Goal: Information Seeking & Learning: Check status

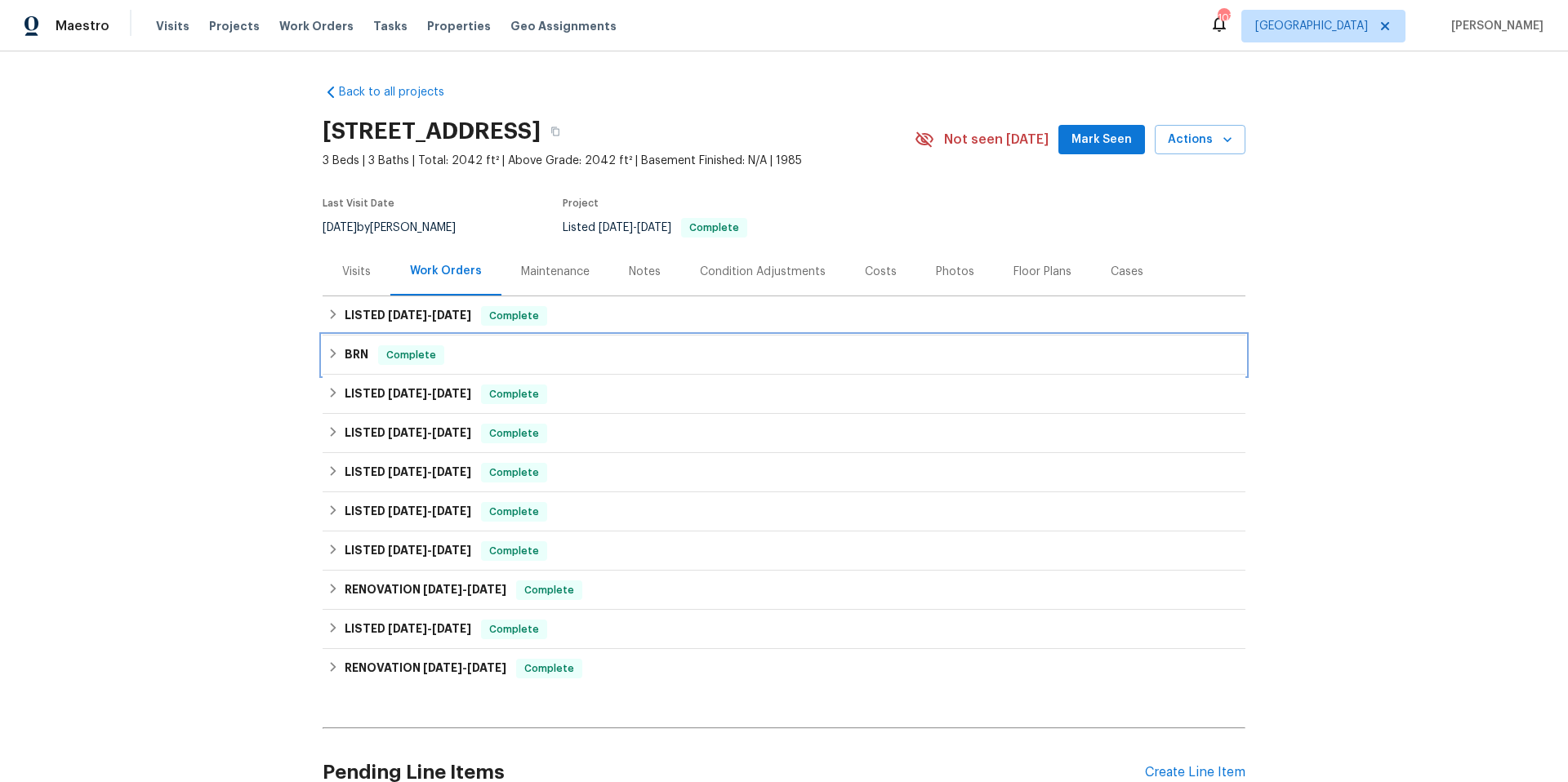
click at [661, 368] on div "BRN Complete" at bounding box center [784, 355] width 923 height 39
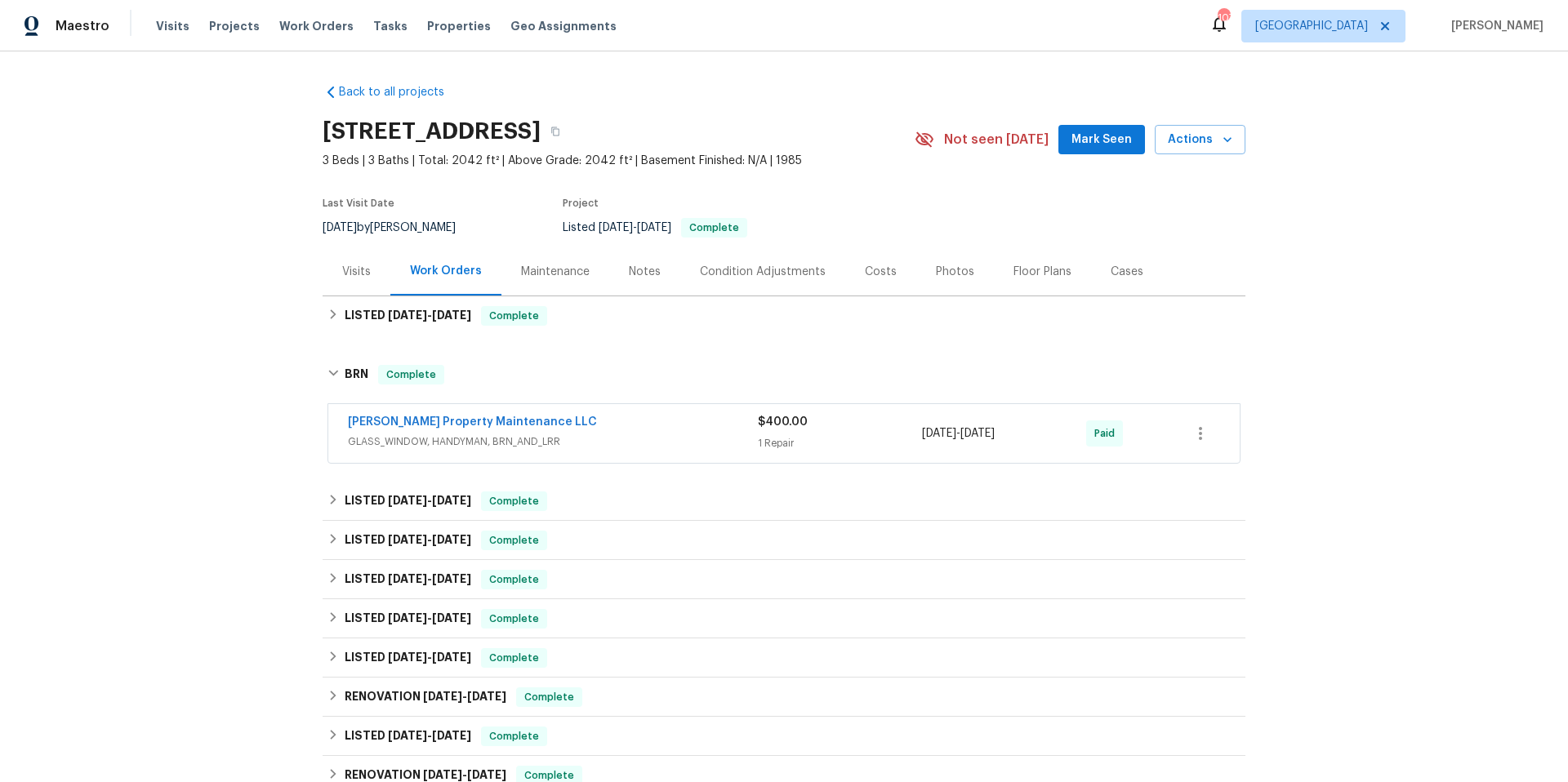
click at [364, 274] on div "Visits" at bounding box center [356, 271] width 68 height 48
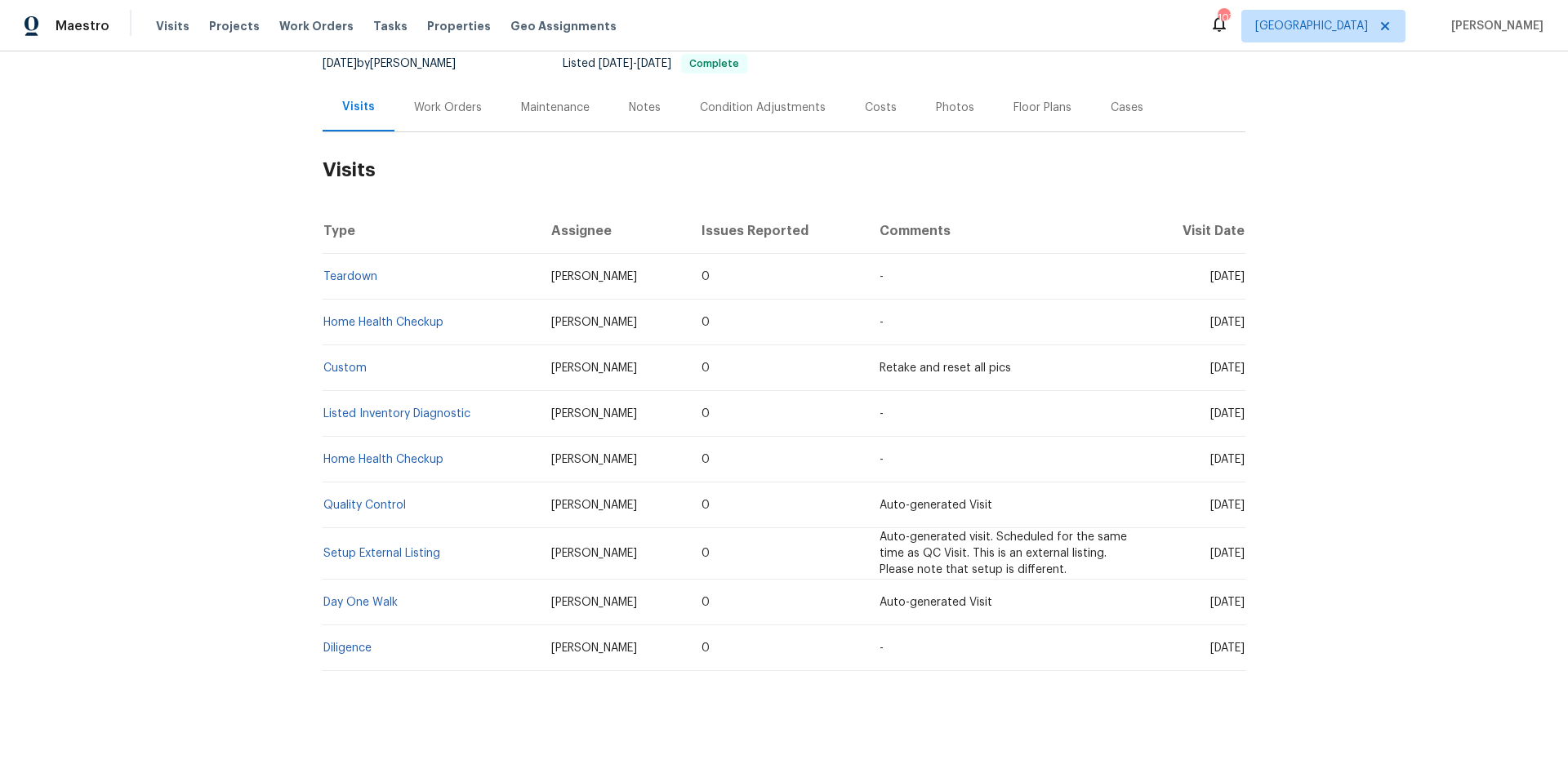
scroll to position [176, 0]
click at [453, 99] on div "Work Orders" at bounding box center [448, 107] width 68 height 17
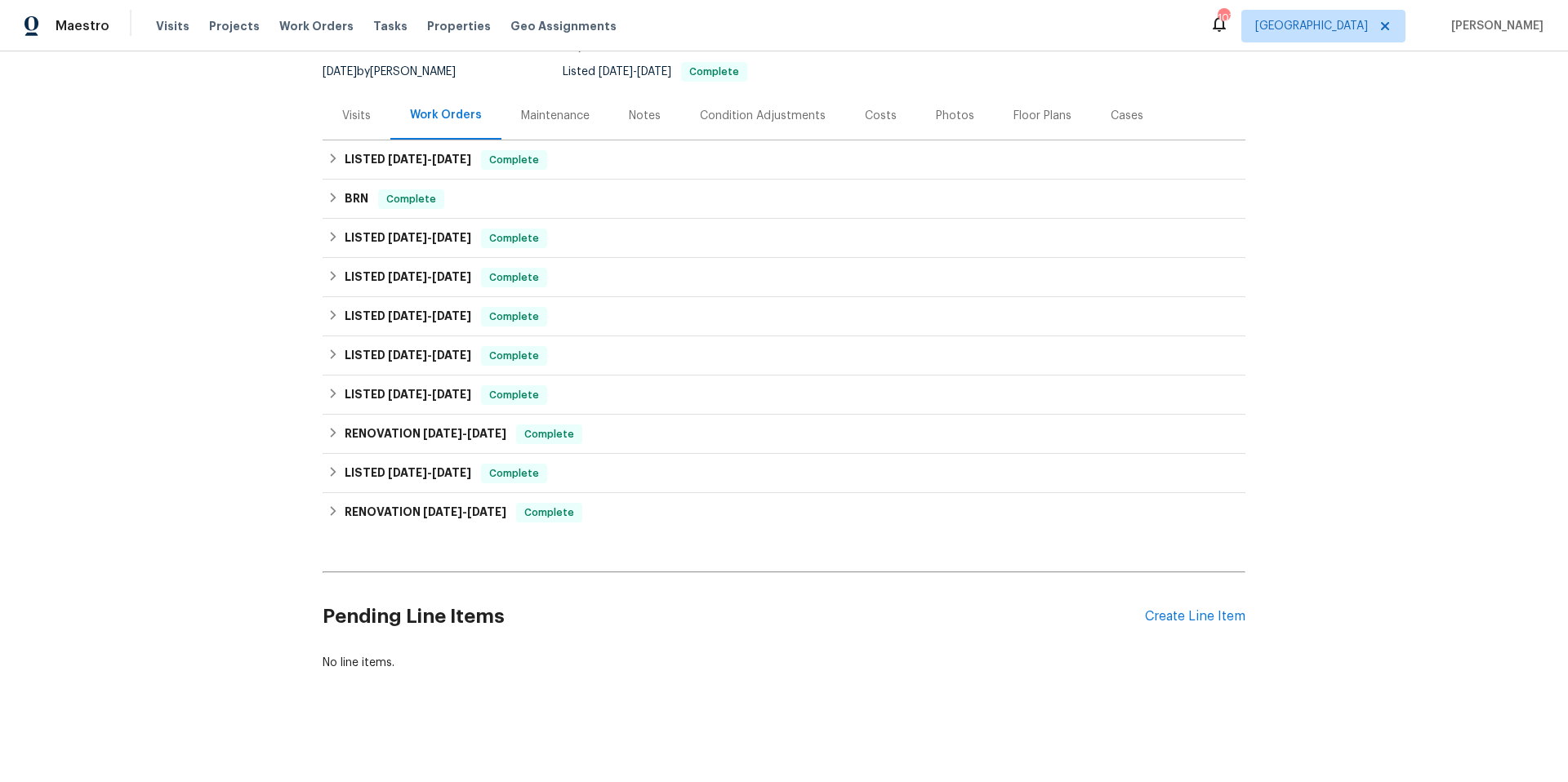
scroll to position [168, 0]
click at [615, 232] on div "LISTED 8/8/25 - 8/10/25 Complete" at bounding box center [784, 238] width 913 height 19
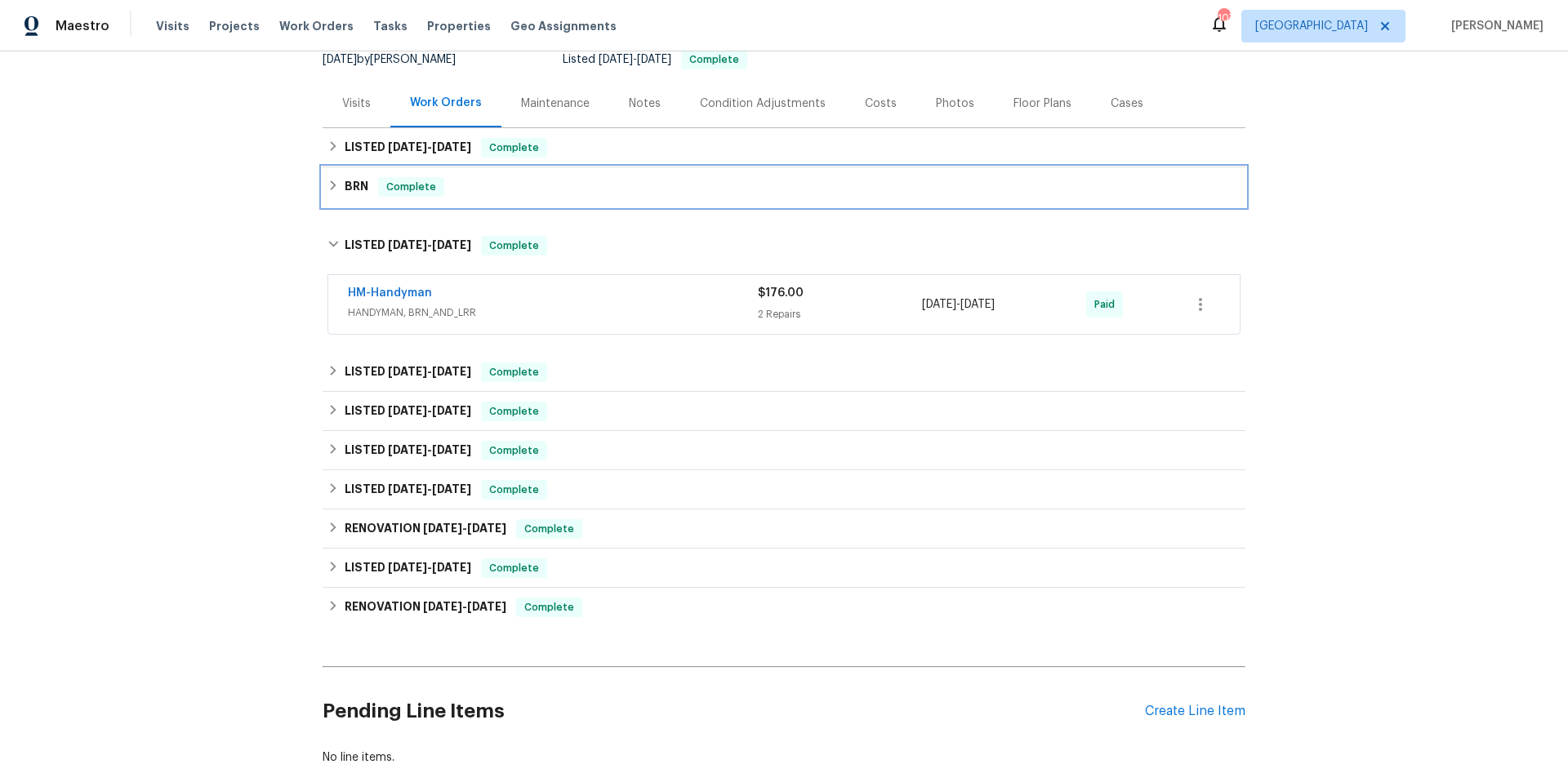
click at [643, 197] on div "BRN Complete" at bounding box center [784, 187] width 923 height 39
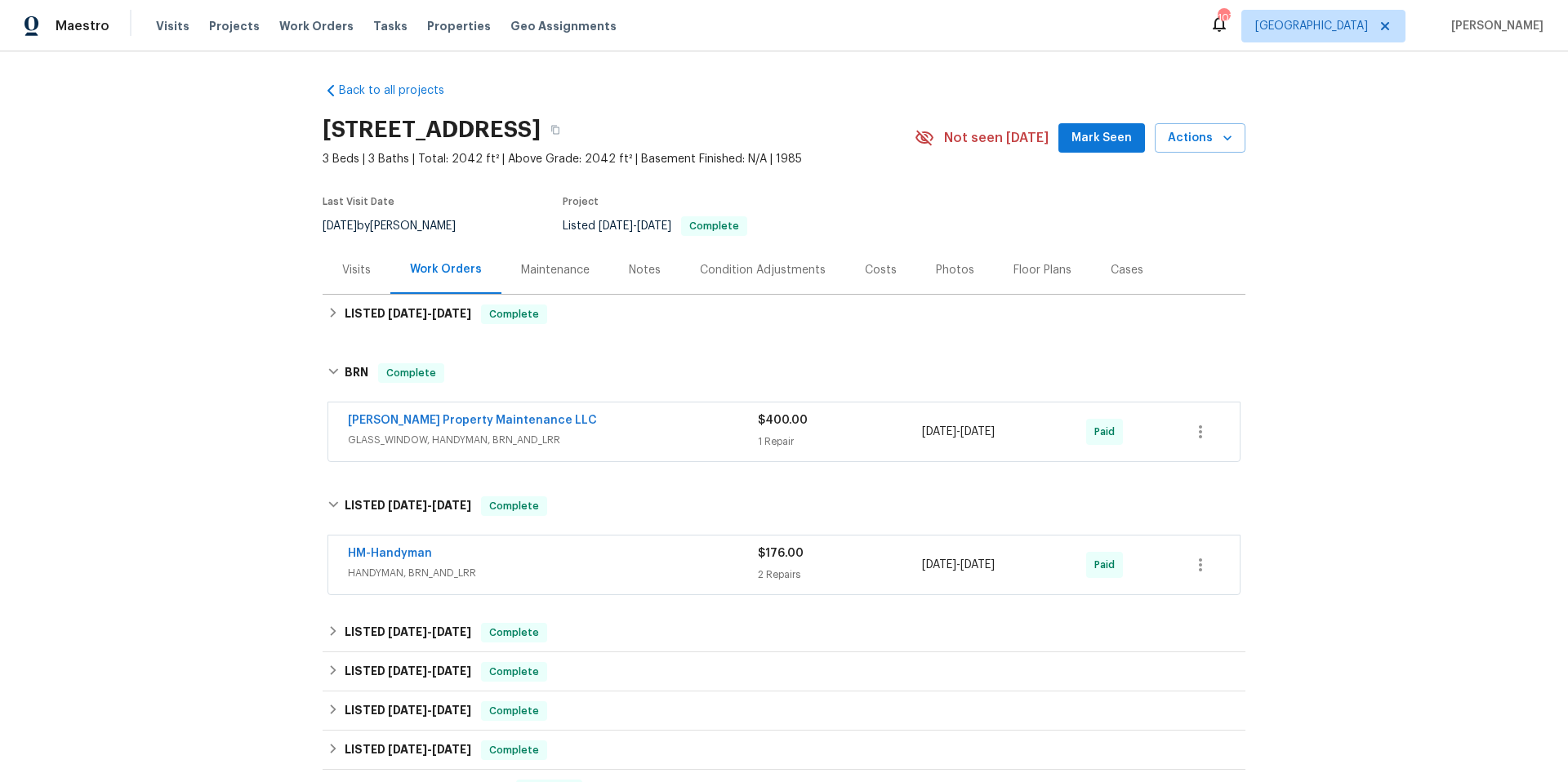
scroll to position [0, 0]
click at [614, 432] on div "[PERSON_NAME] Property Maintenance LLC" at bounding box center [553, 424] width 410 height 19
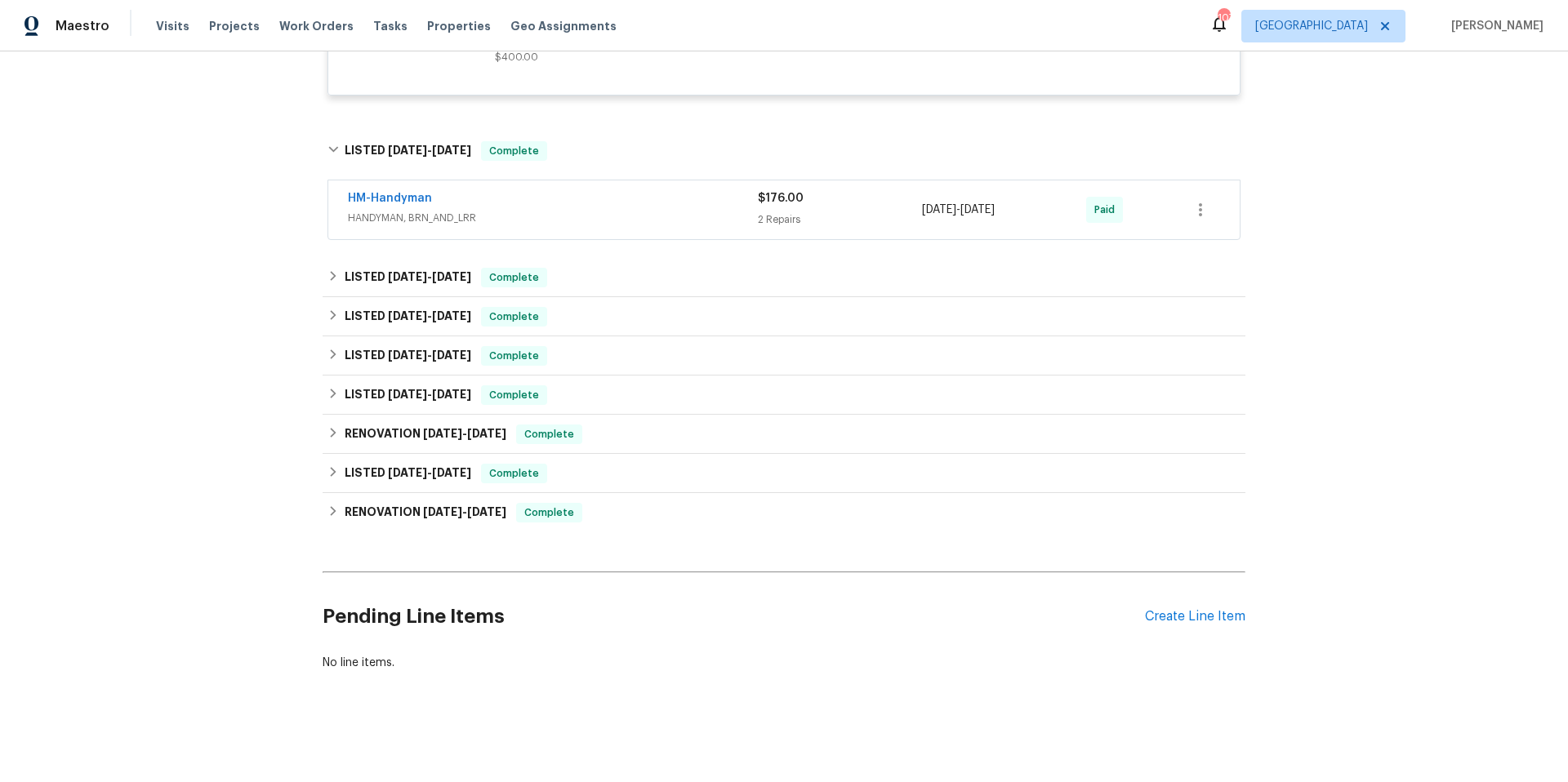
scroll to position [544, 0]
click at [615, 511] on div "RENOVATION 2/10/25 - 2/21/25 Complete" at bounding box center [784, 513] width 923 height 39
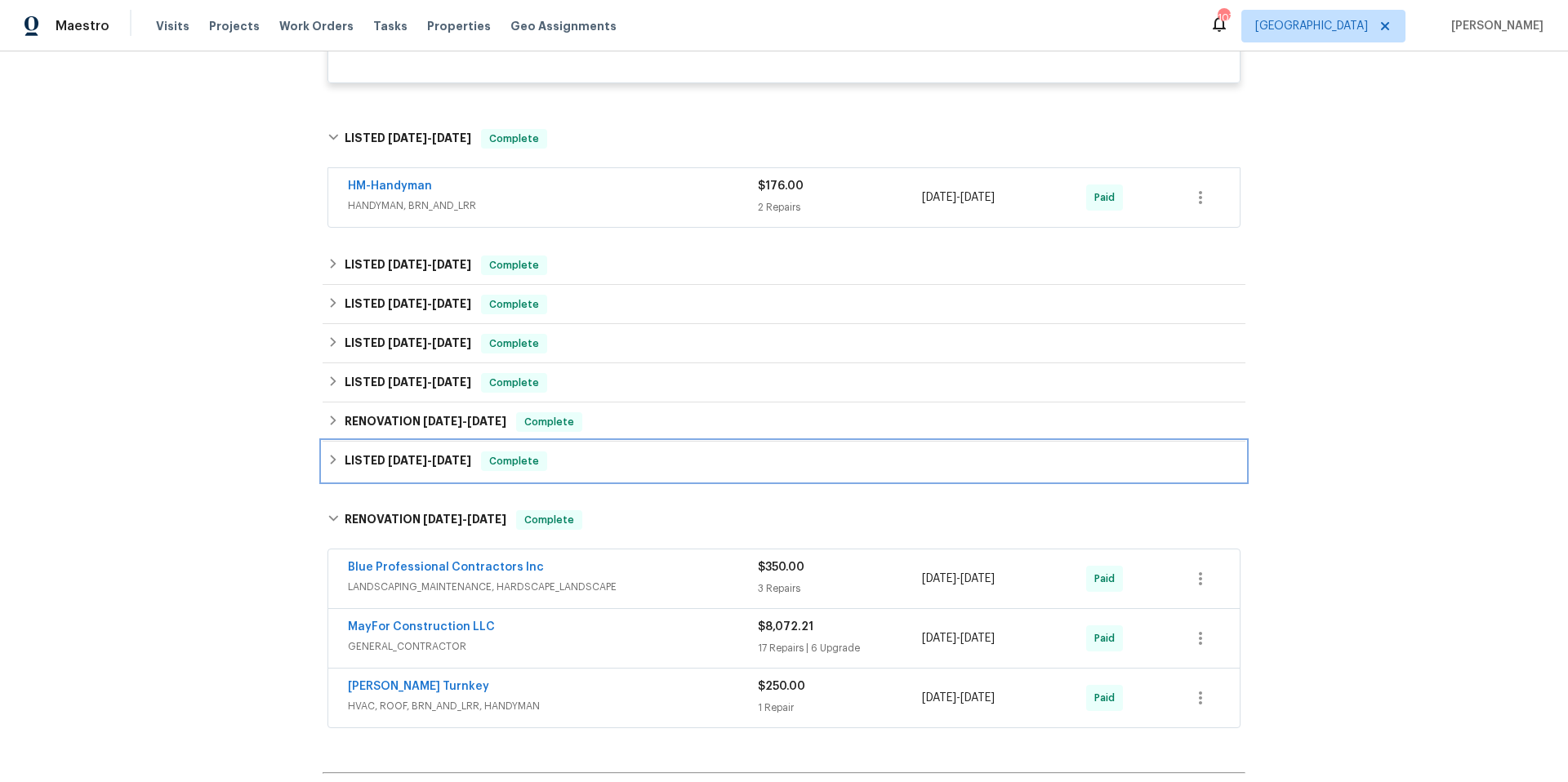
click at [638, 466] on div "LISTED 2/27/25 - 2/28/25 Complete" at bounding box center [784, 461] width 913 height 19
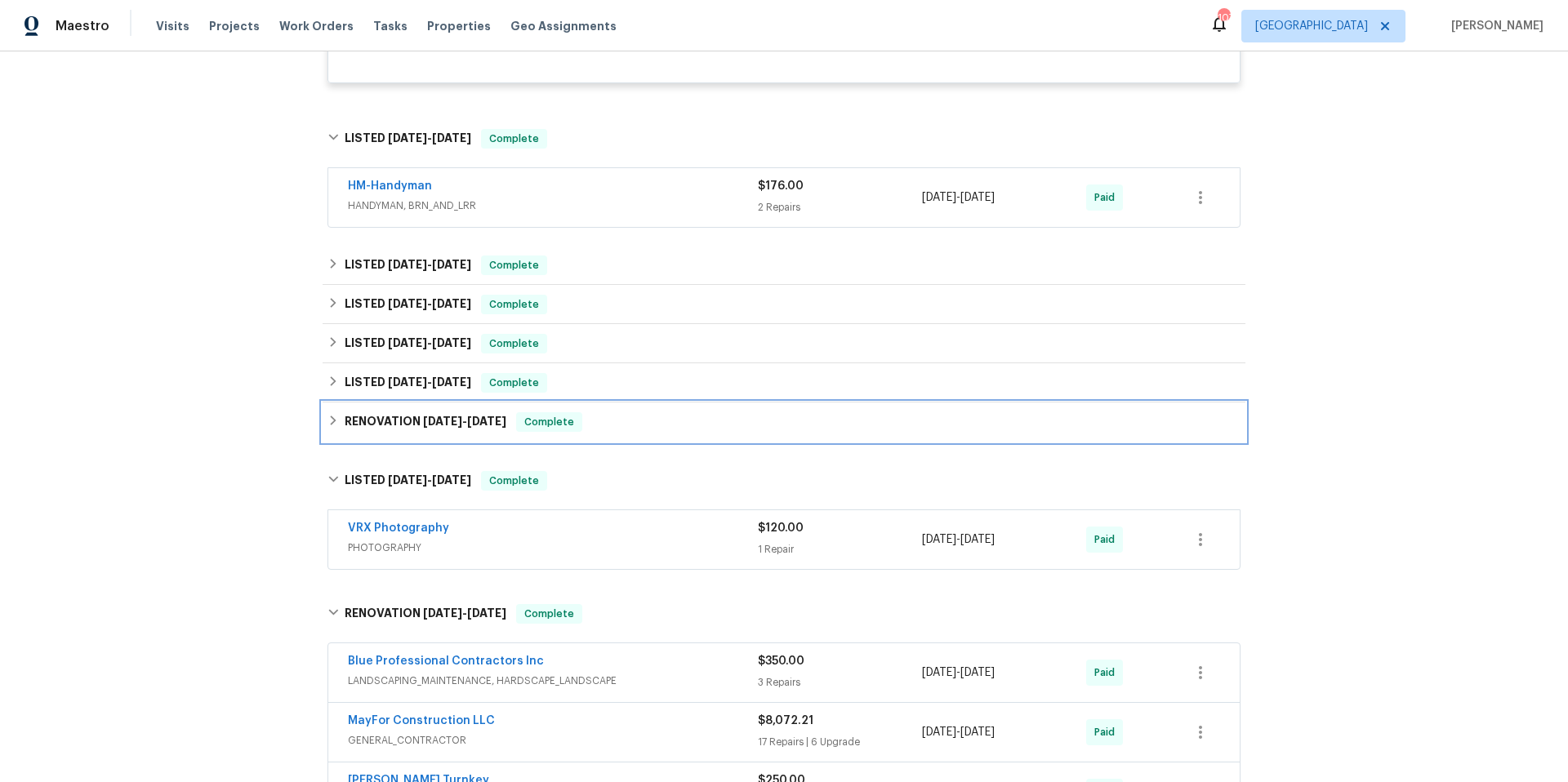
click at [644, 422] on div "RENOVATION 3/5/25 - 3/7/25 Complete" at bounding box center [784, 422] width 913 height 19
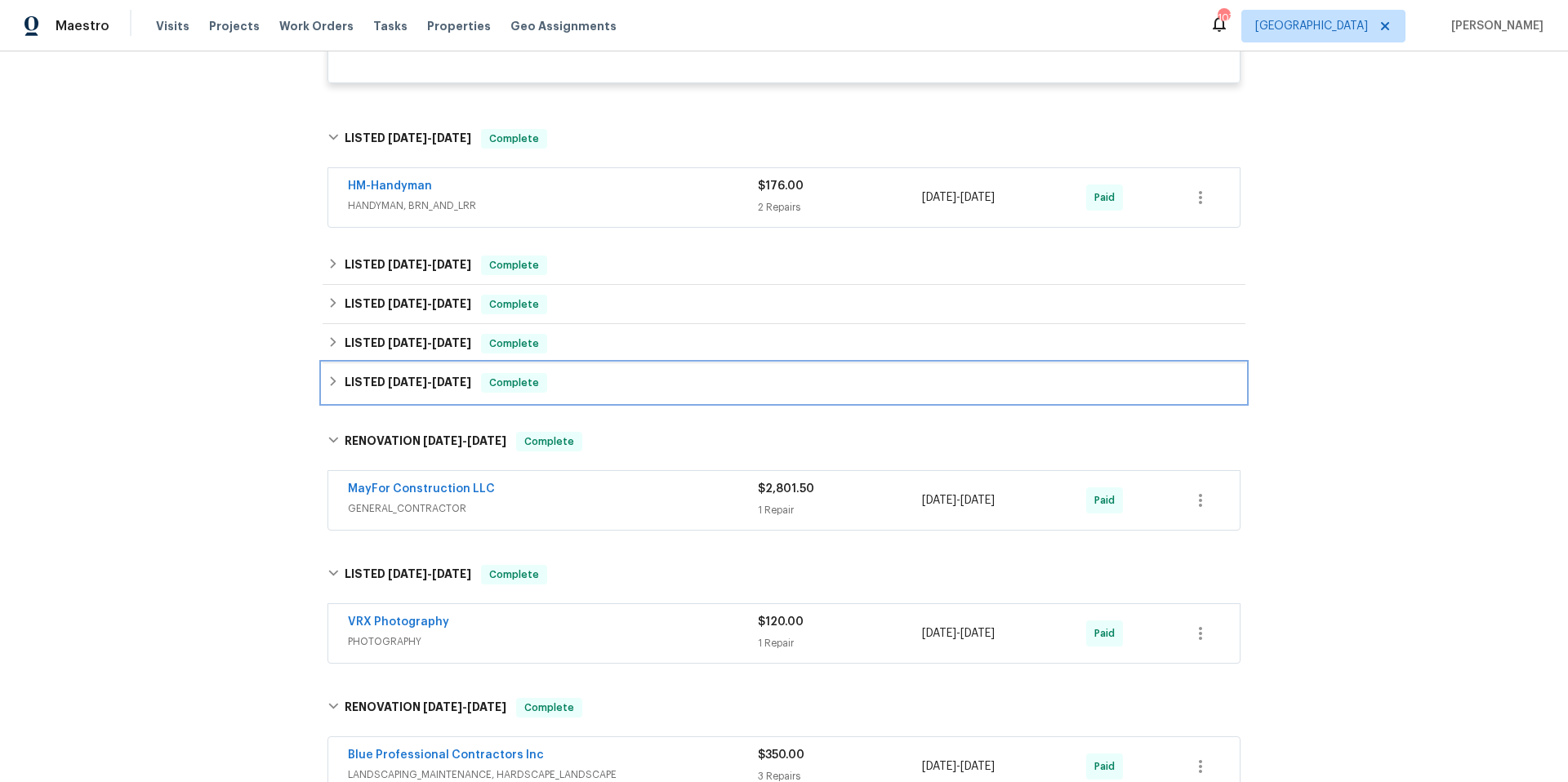
click at [640, 378] on div "LISTED 6/26/25 - 6/30/25 Complete" at bounding box center [784, 383] width 913 height 19
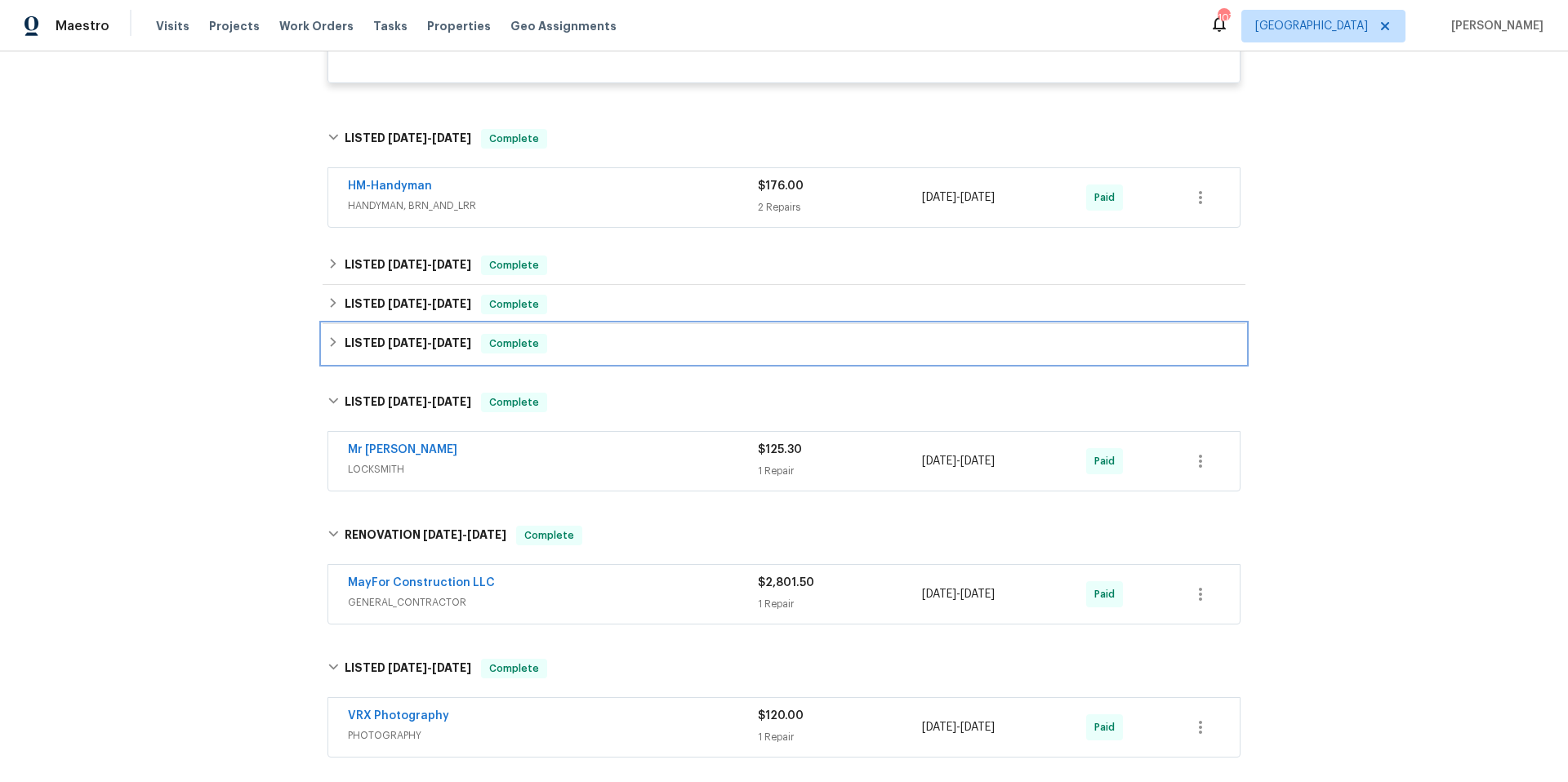
click at [639, 344] on div "LISTED 7/10/25 - 7/12/25 Complete" at bounding box center [784, 343] width 913 height 19
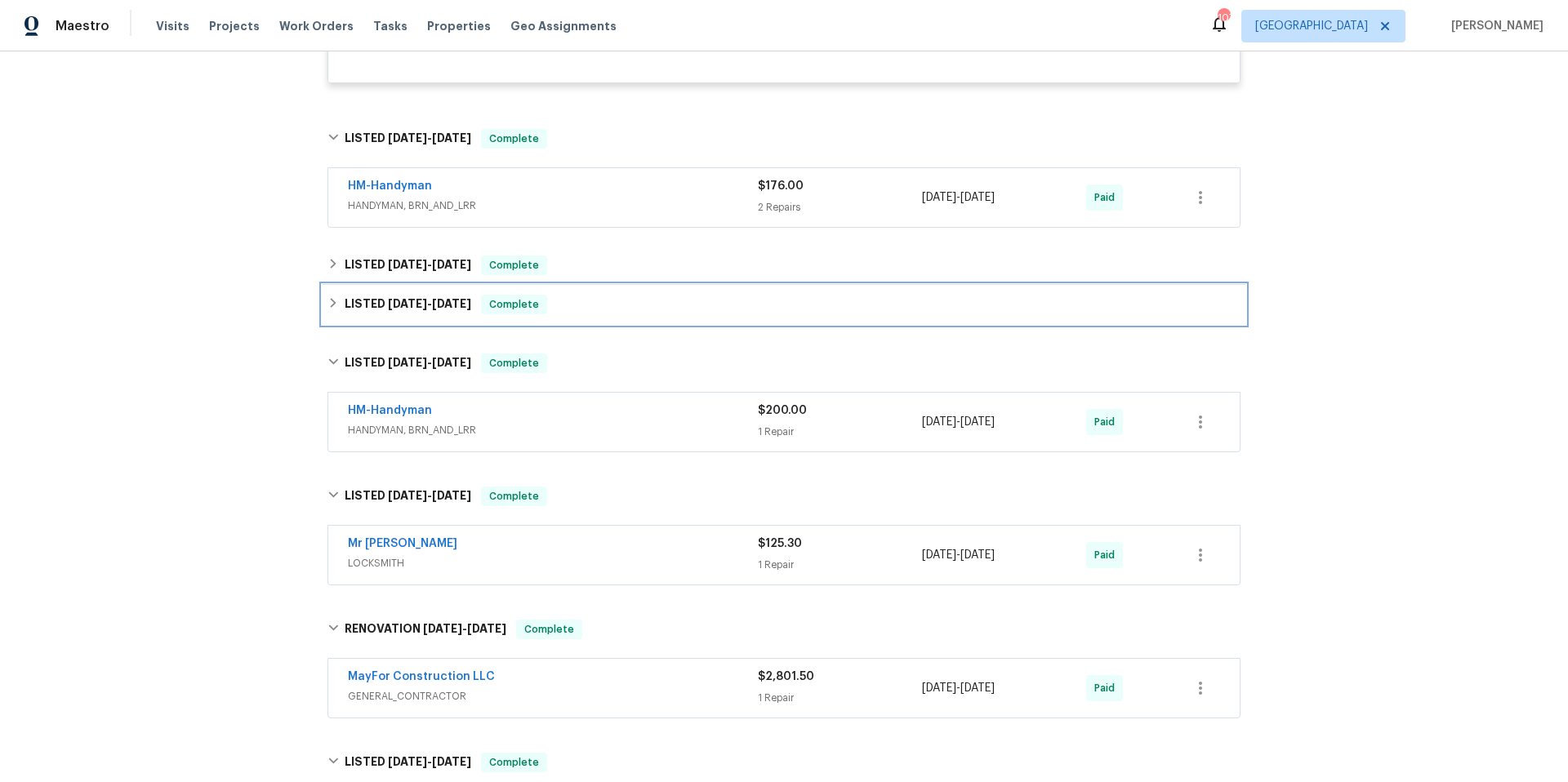
click at [641, 316] on div "LISTED 7/18/25 - 7/21/25 Complete" at bounding box center [784, 304] width 923 height 39
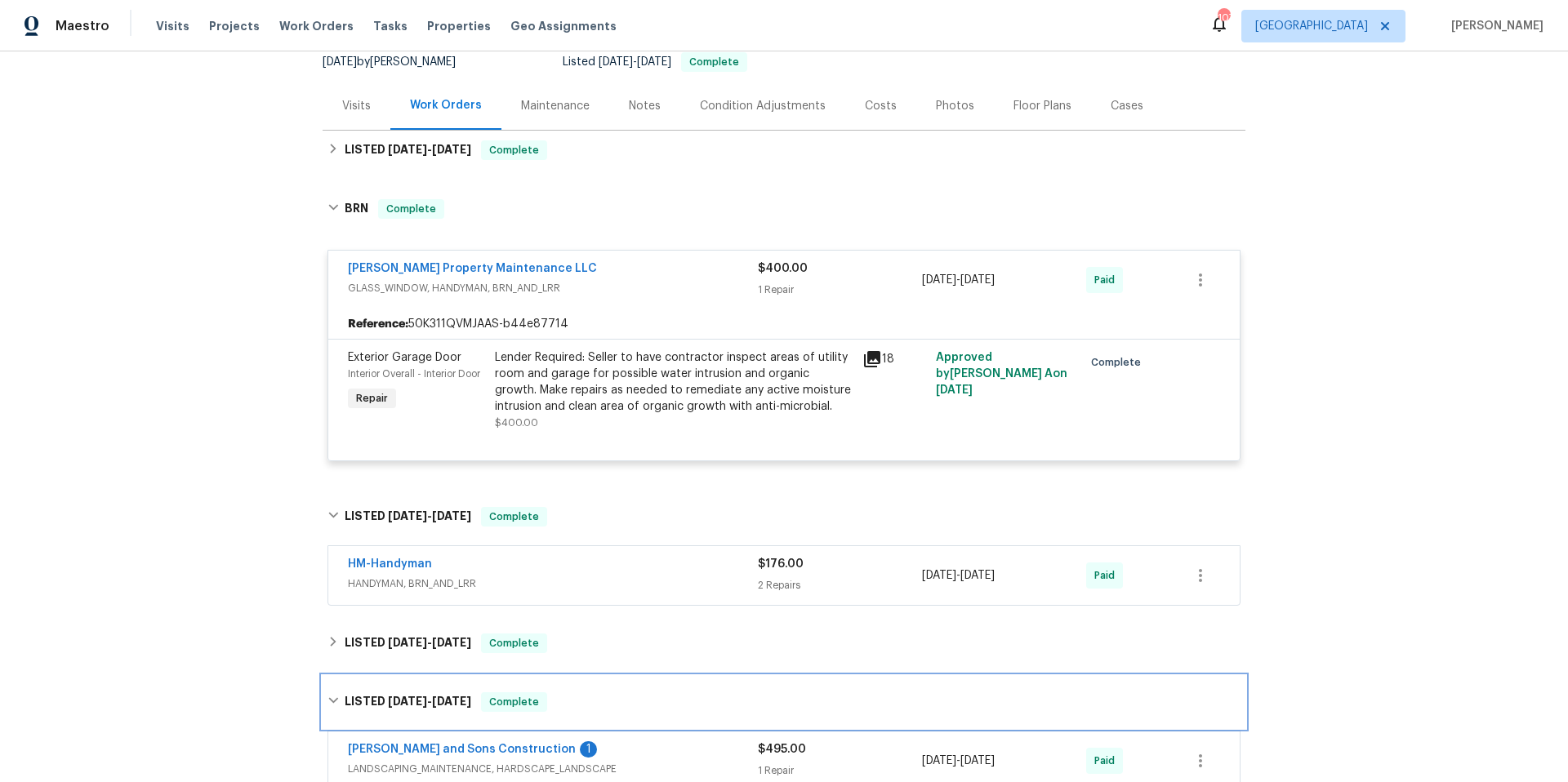
scroll to position [0, 0]
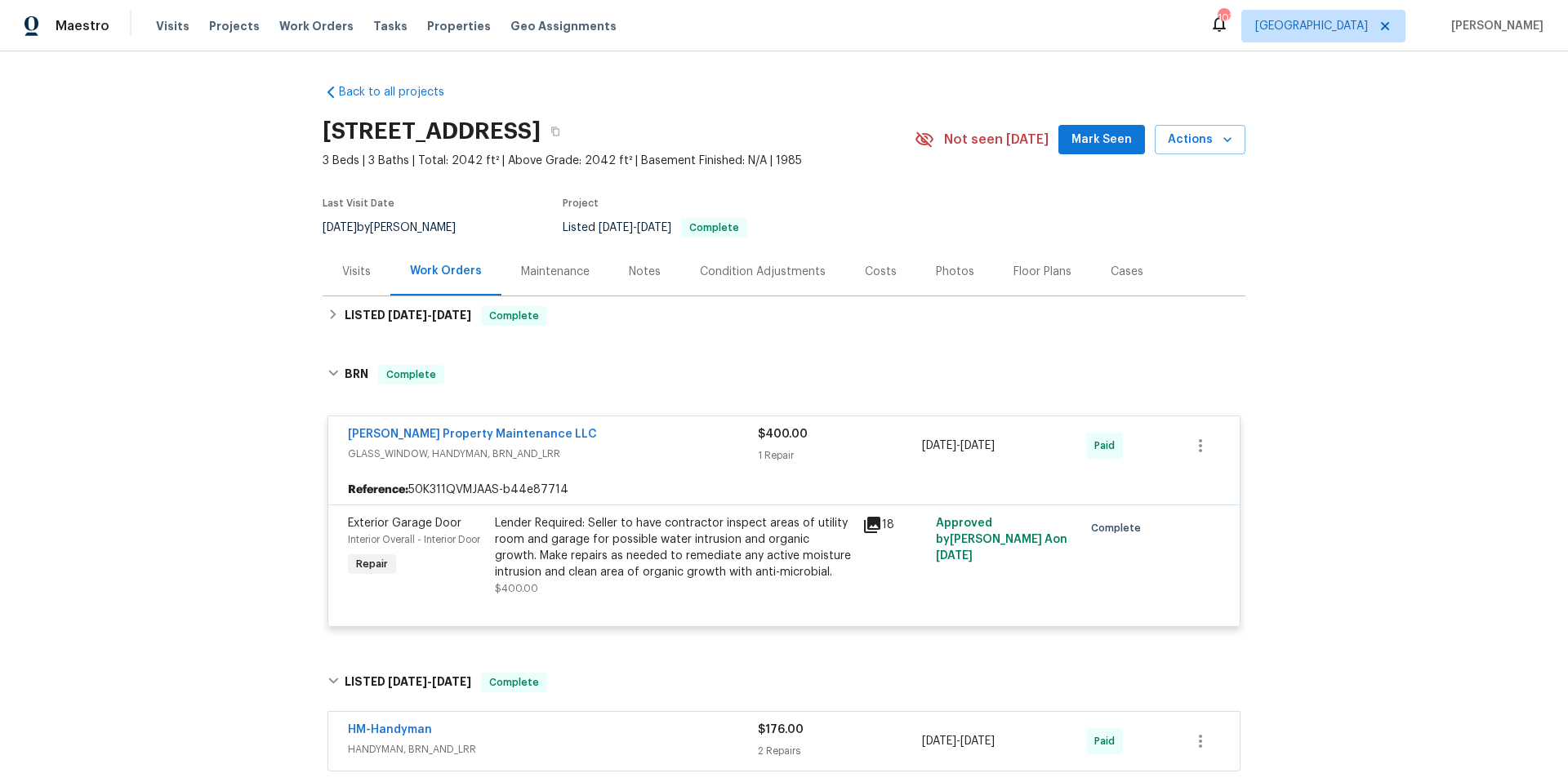
click at [222, 337] on div "Back to all projects 5926 Brassie Ridge Ln, Ellenwood, GA 30294 3 Beds | 3 Bath…" at bounding box center [784, 417] width 1568 height 731
click at [252, 319] on div "Back to all projects 5926 Brassie Ridge Ln, Ellenwood, GA 30294 3 Beds | 3 Bath…" at bounding box center [784, 417] width 1568 height 731
click at [587, 313] on div "LISTED 9/2/25 - 9/8/25 Complete" at bounding box center [784, 316] width 913 height 19
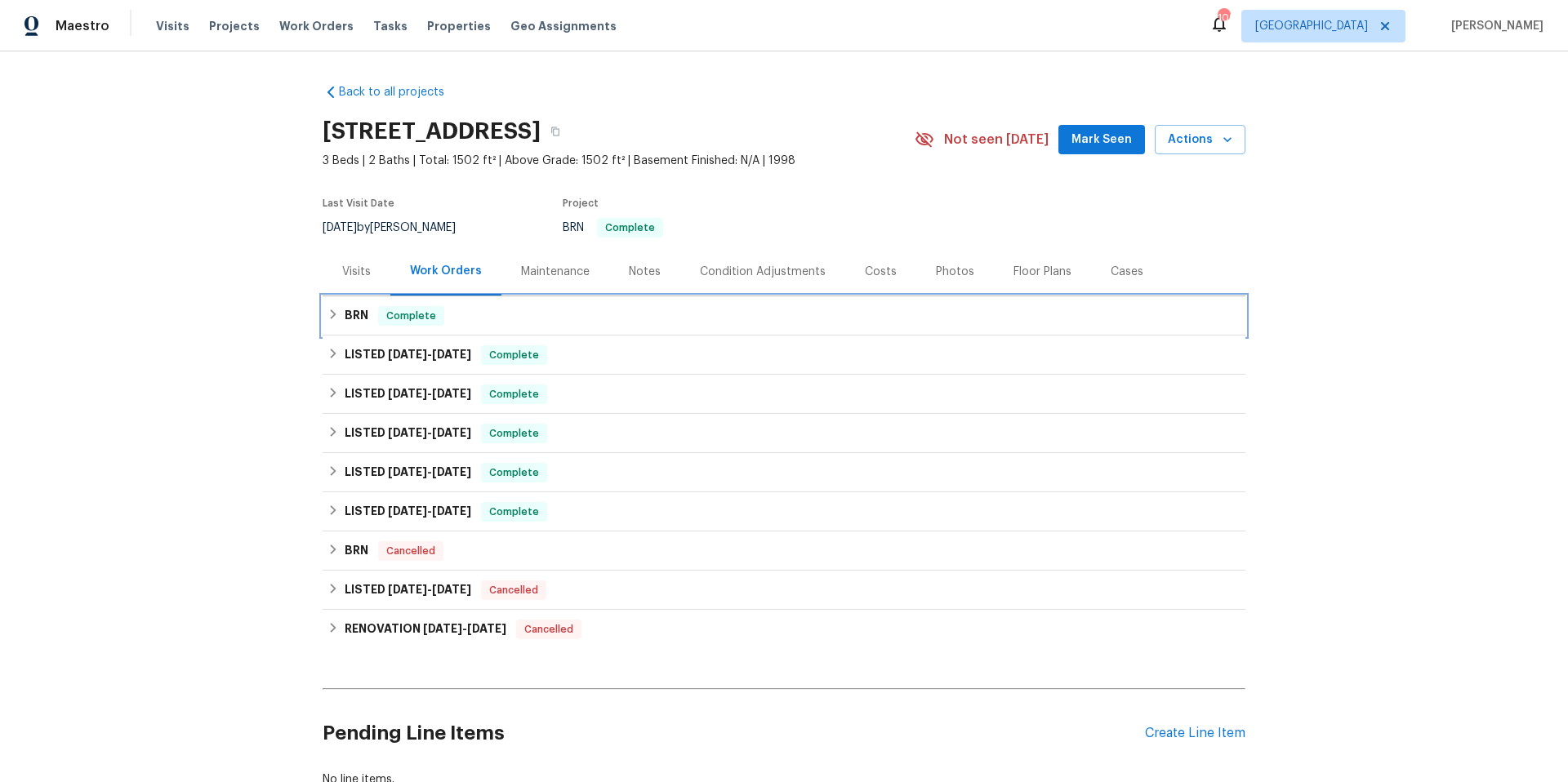
click at [558, 309] on div "BRN Complete" at bounding box center [784, 316] width 913 height 19
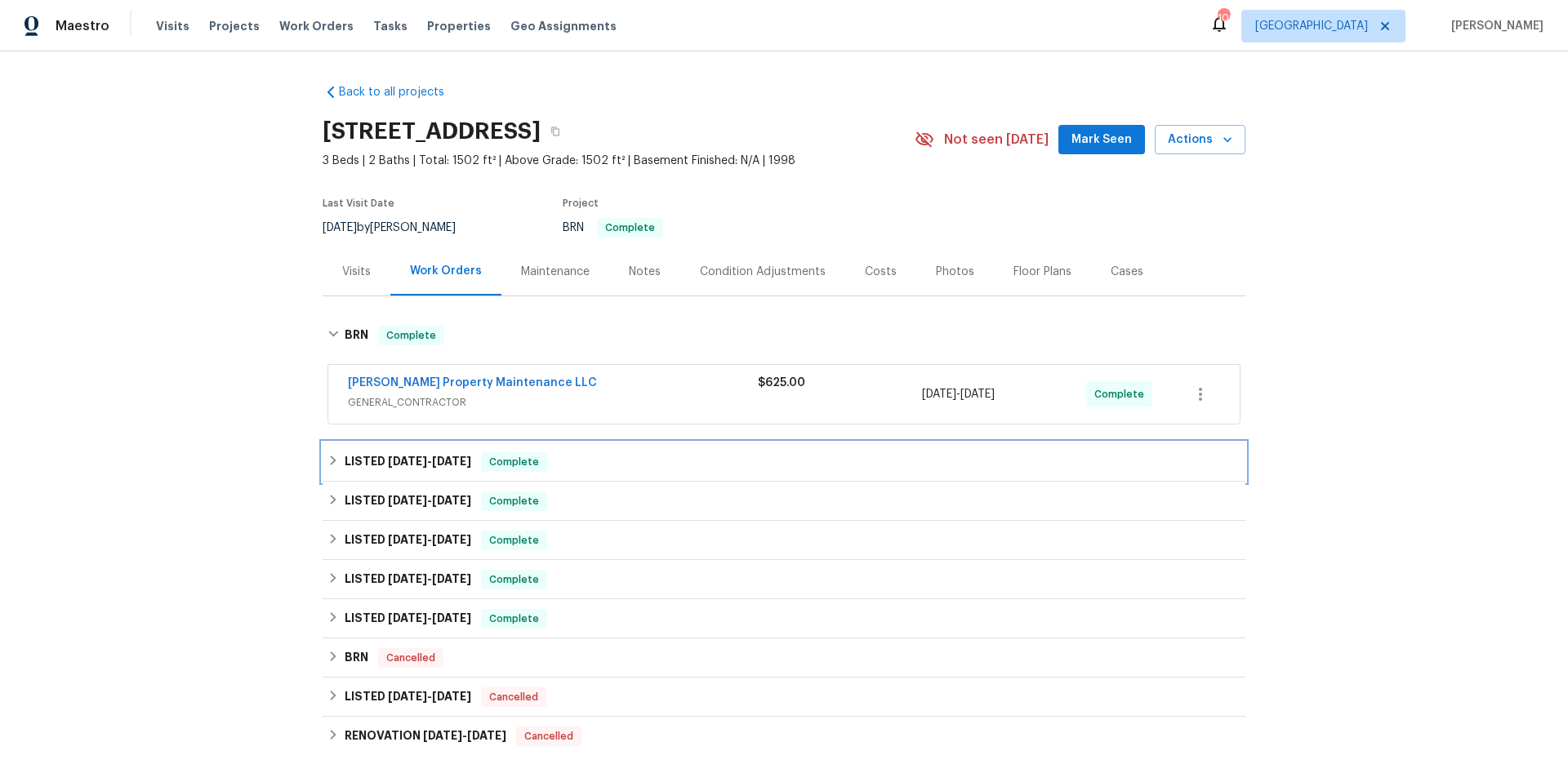
click at [601, 470] on div "LISTED [DATE] - [DATE] Complete" at bounding box center [784, 462] width 913 height 19
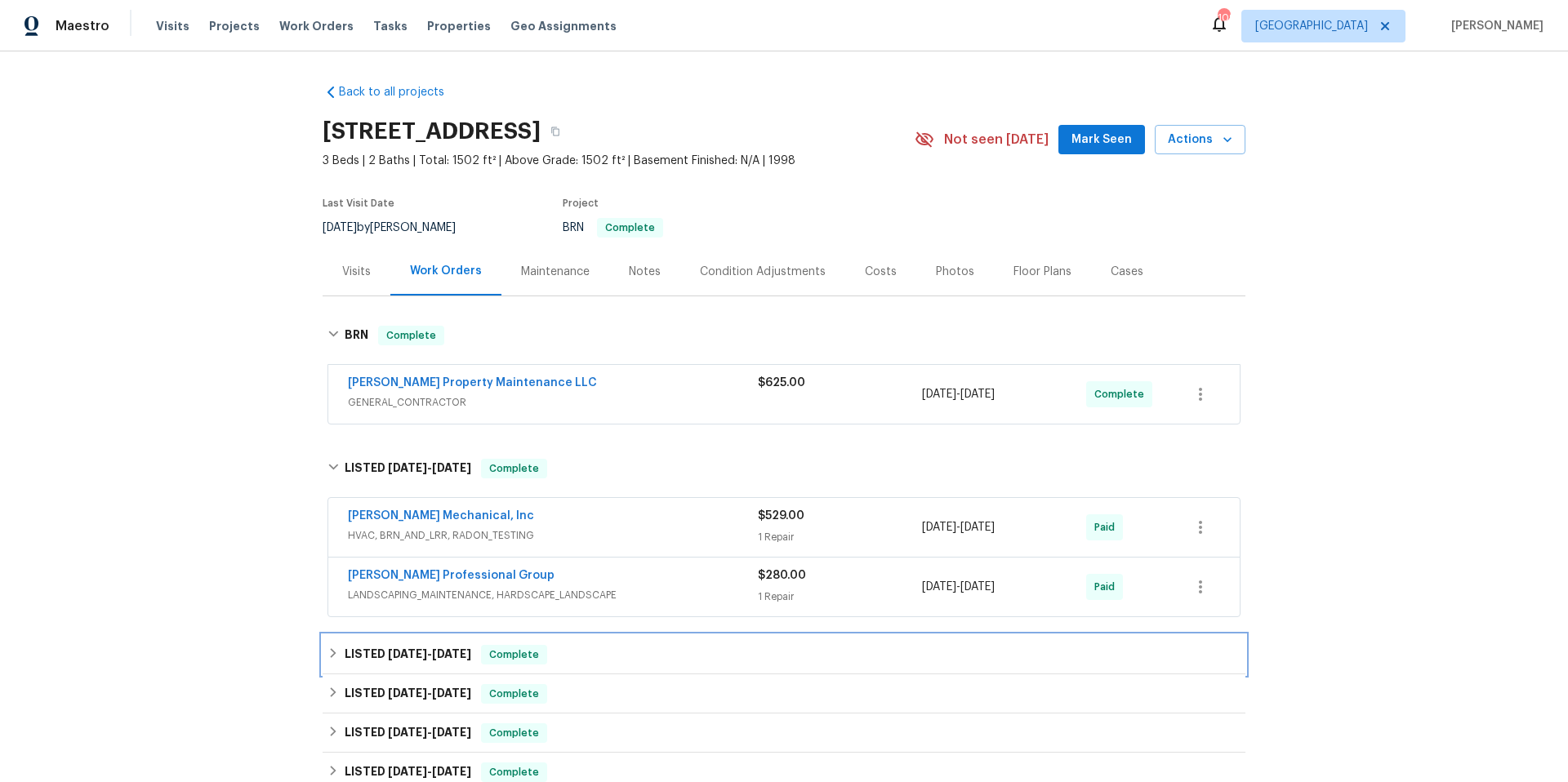
click at [634, 649] on div "LISTED [DATE] - [DATE] Complete" at bounding box center [784, 655] width 913 height 19
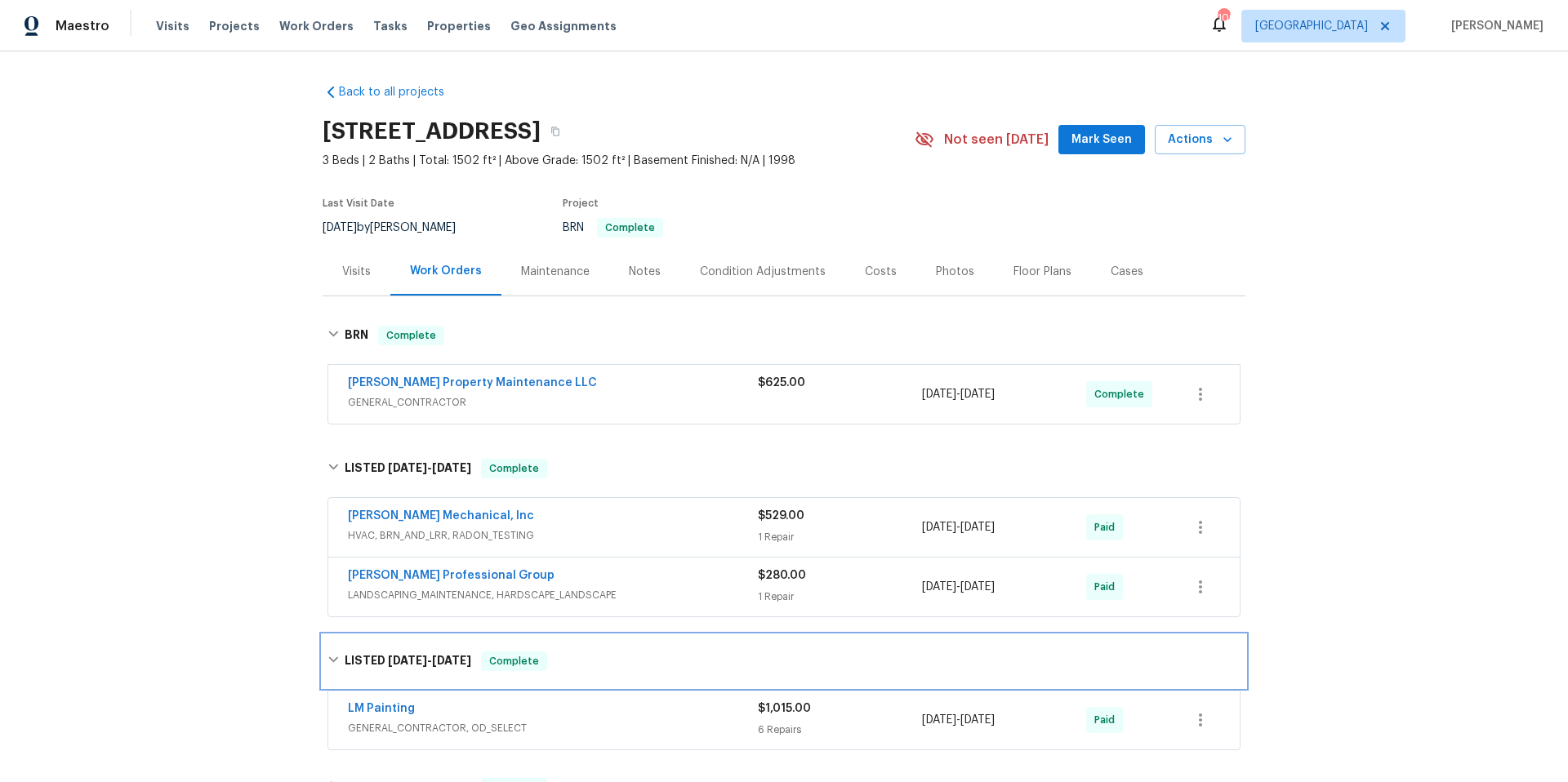
scroll to position [305, 0]
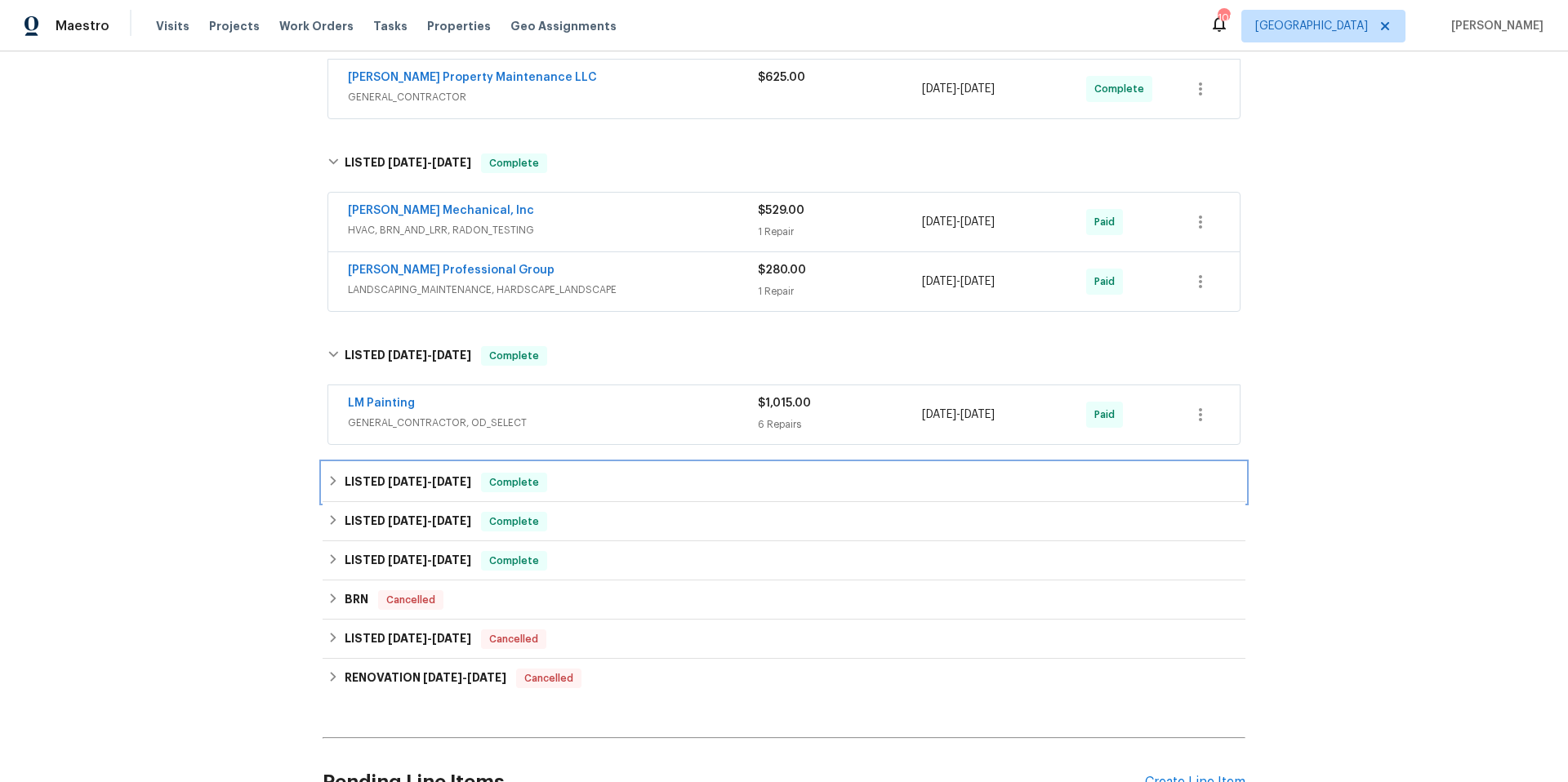
click at [632, 485] on div "LISTED [DATE] - [DATE] Complete" at bounding box center [784, 482] width 913 height 19
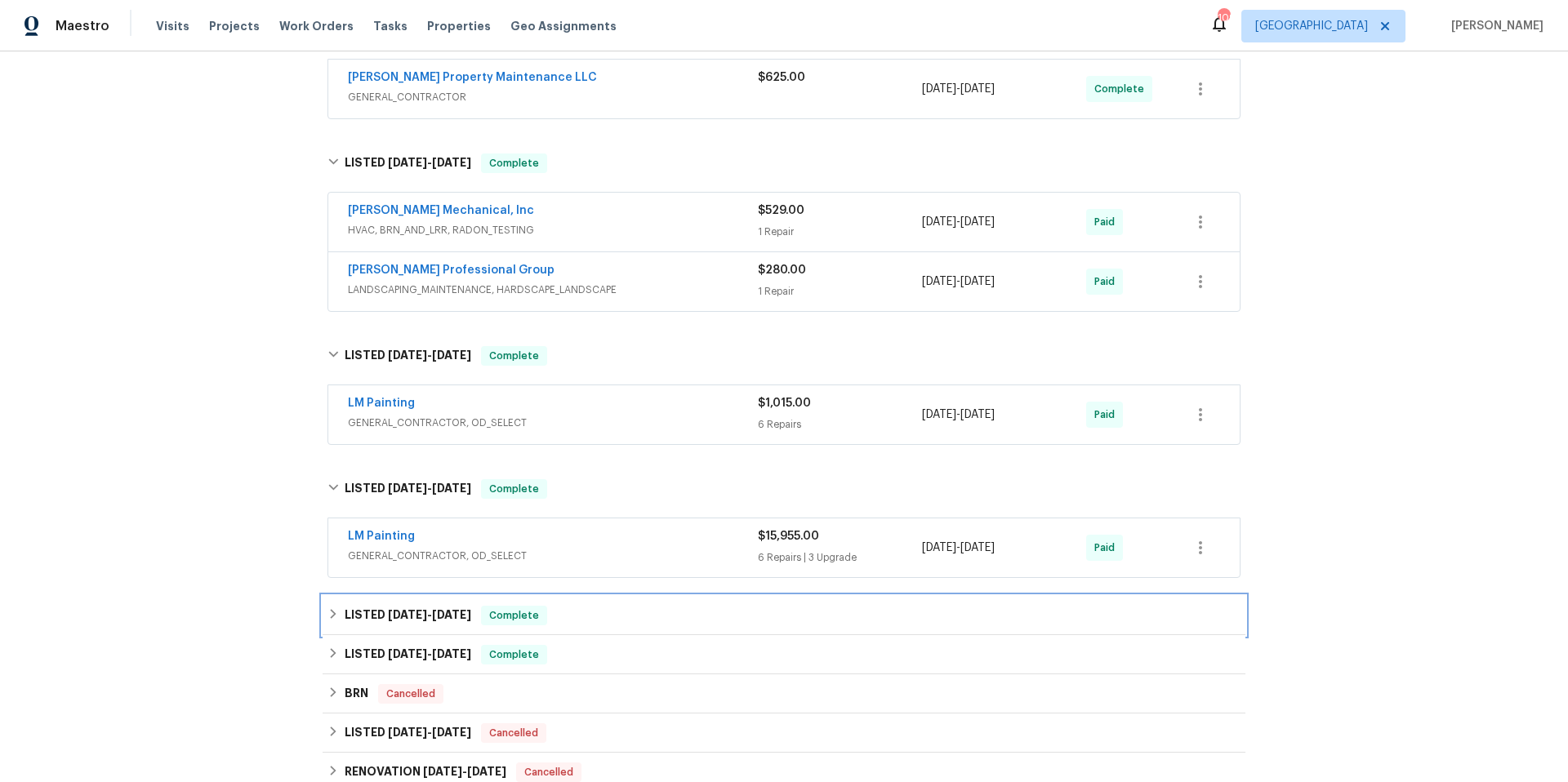
click at [649, 620] on div "LISTED [DATE] - [DATE] Complete" at bounding box center [784, 615] width 913 height 19
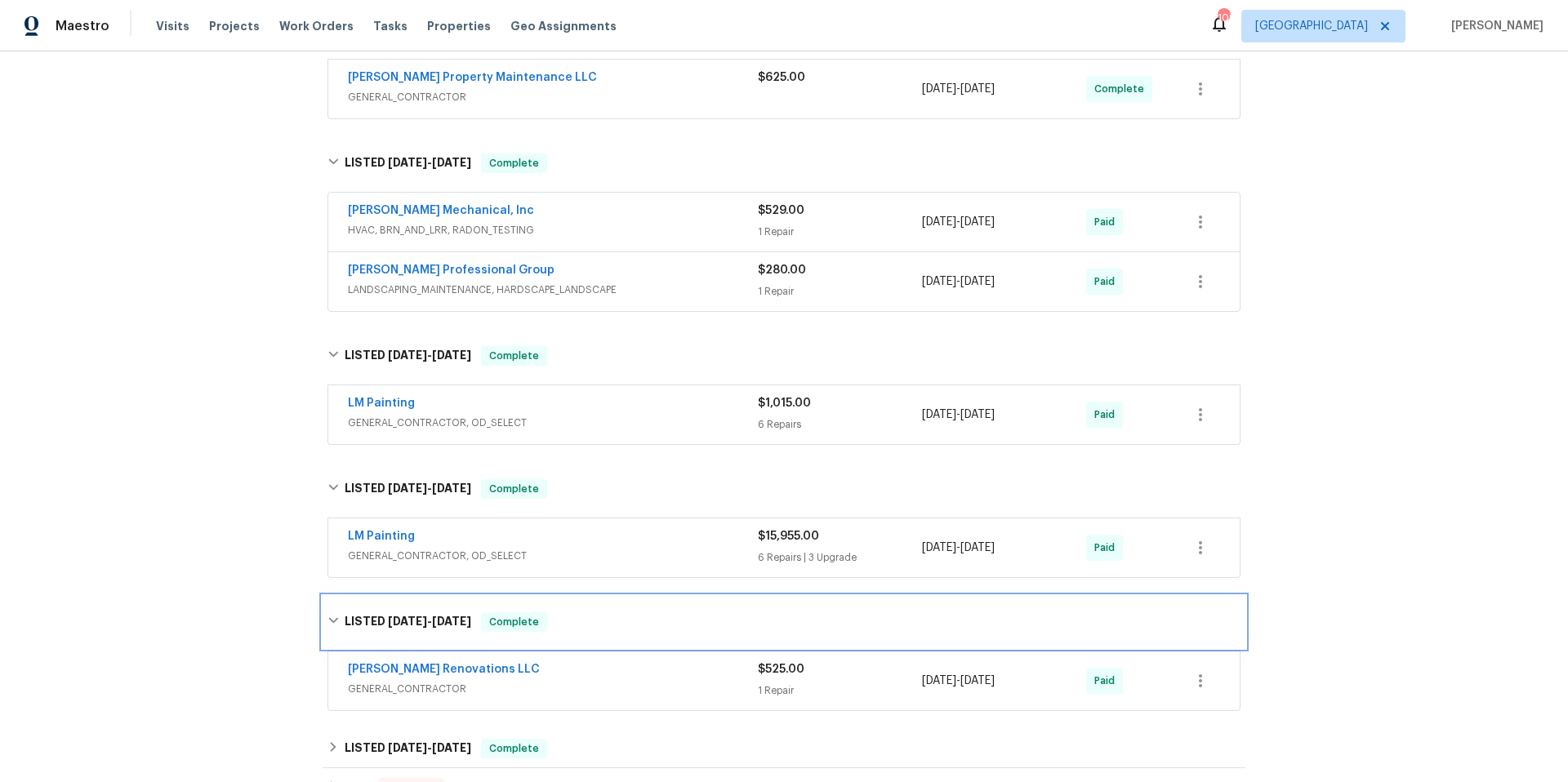
scroll to position [617, 0]
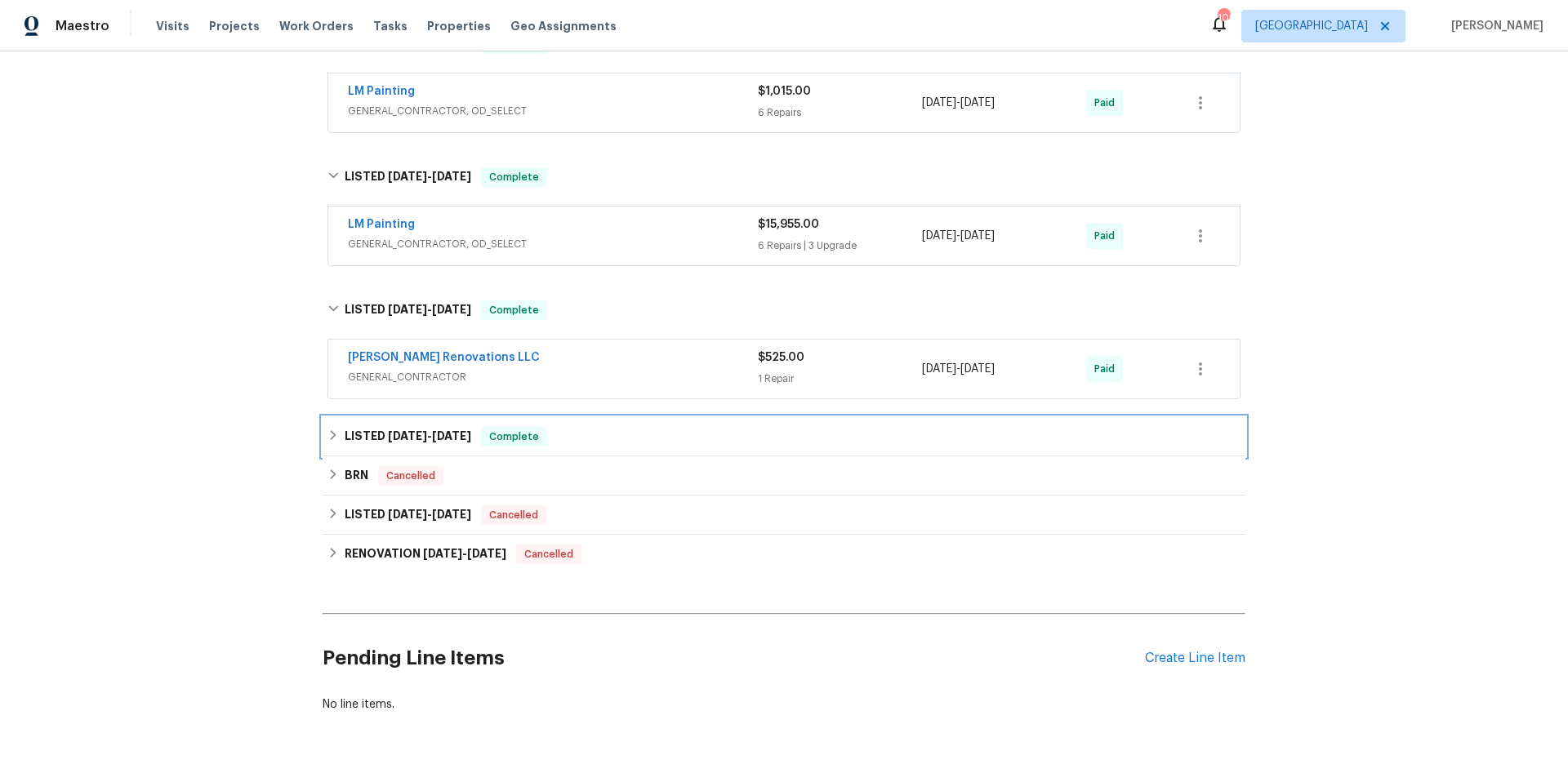
click at [612, 436] on div "LISTED [DATE] - [DATE] Complete" at bounding box center [784, 437] width 913 height 19
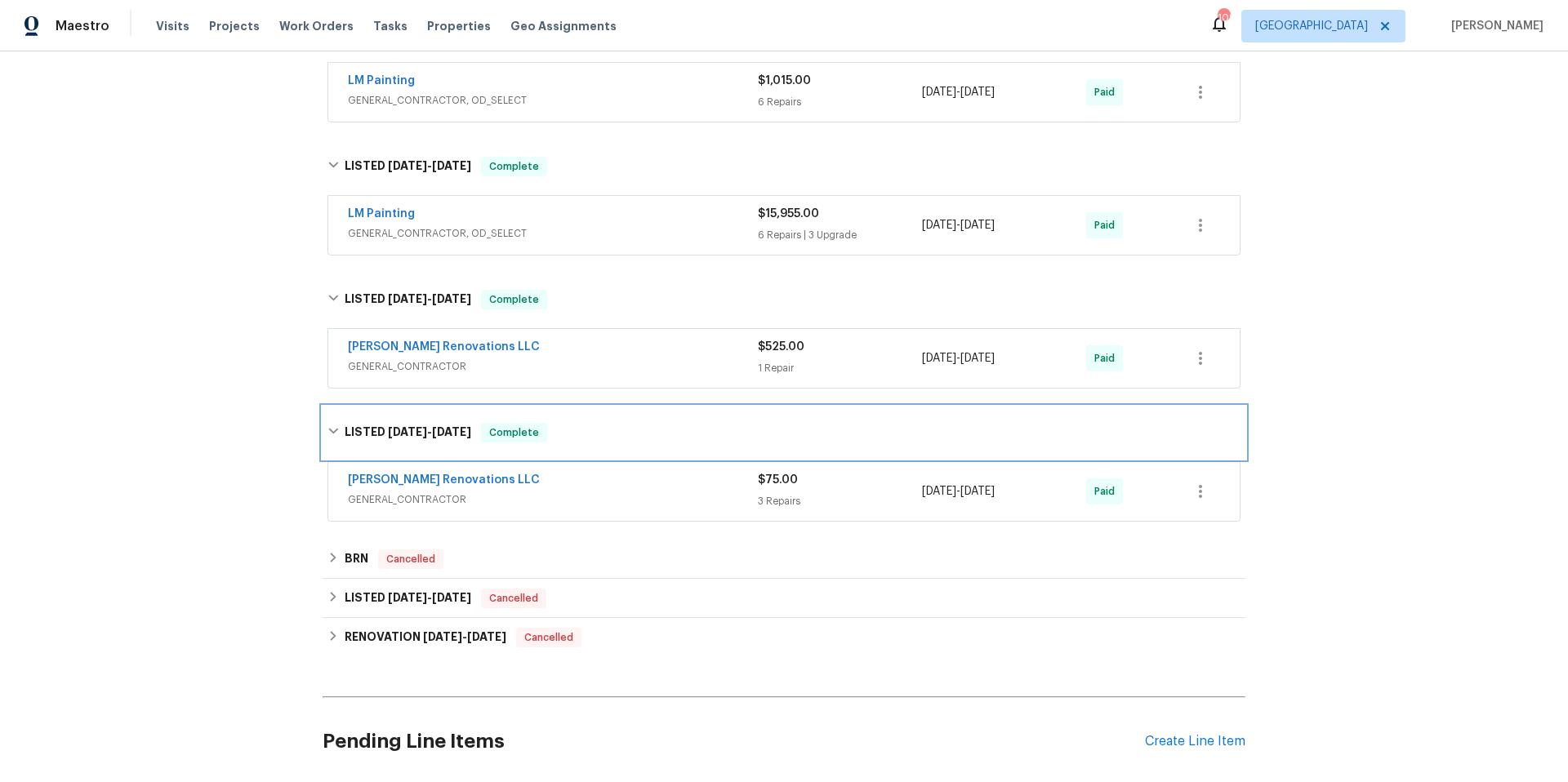
scroll to position [641, 0]
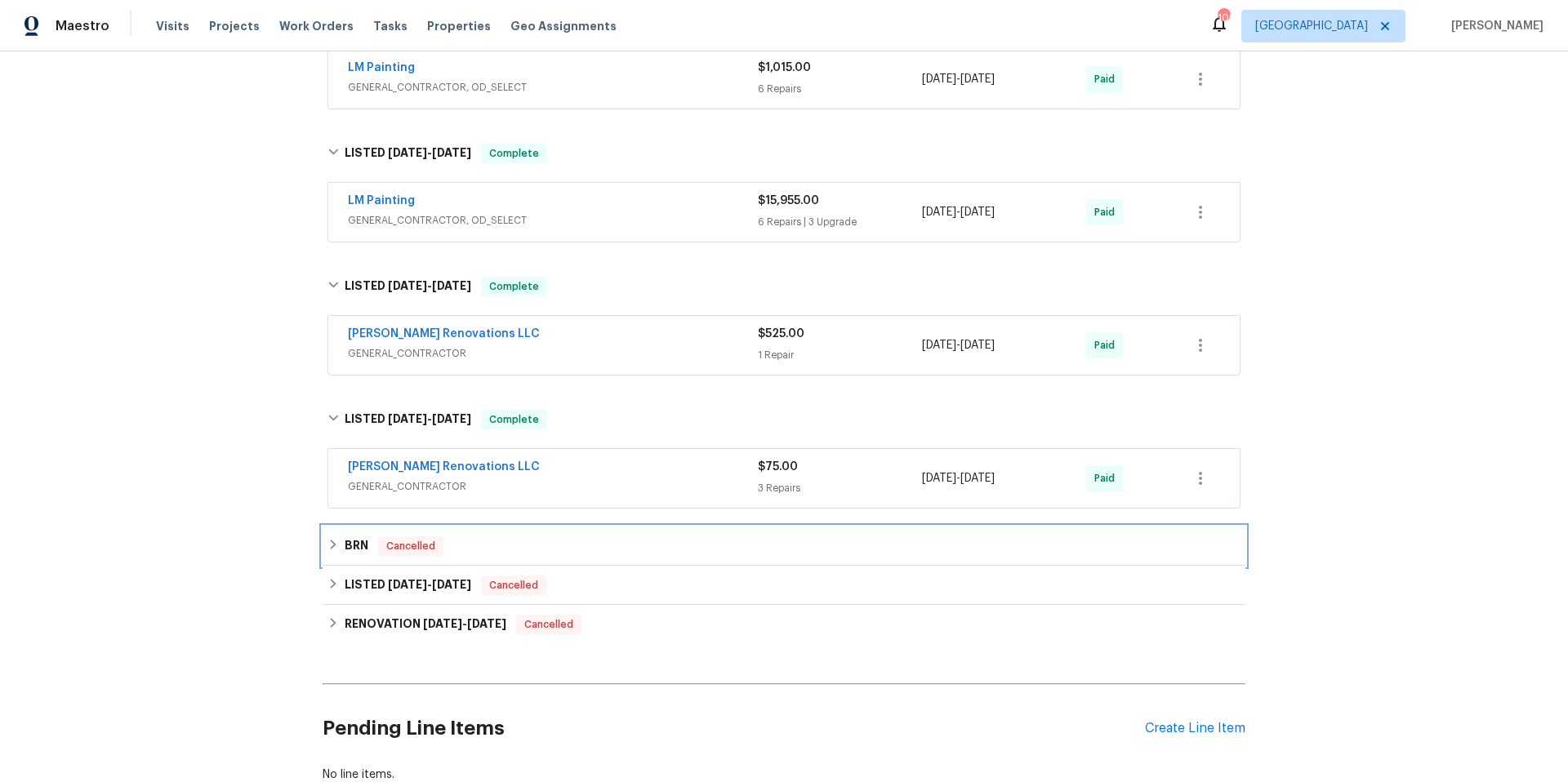
click at [627, 537] on div "BRN Cancelled" at bounding box center [784, 546] width 913 height 19
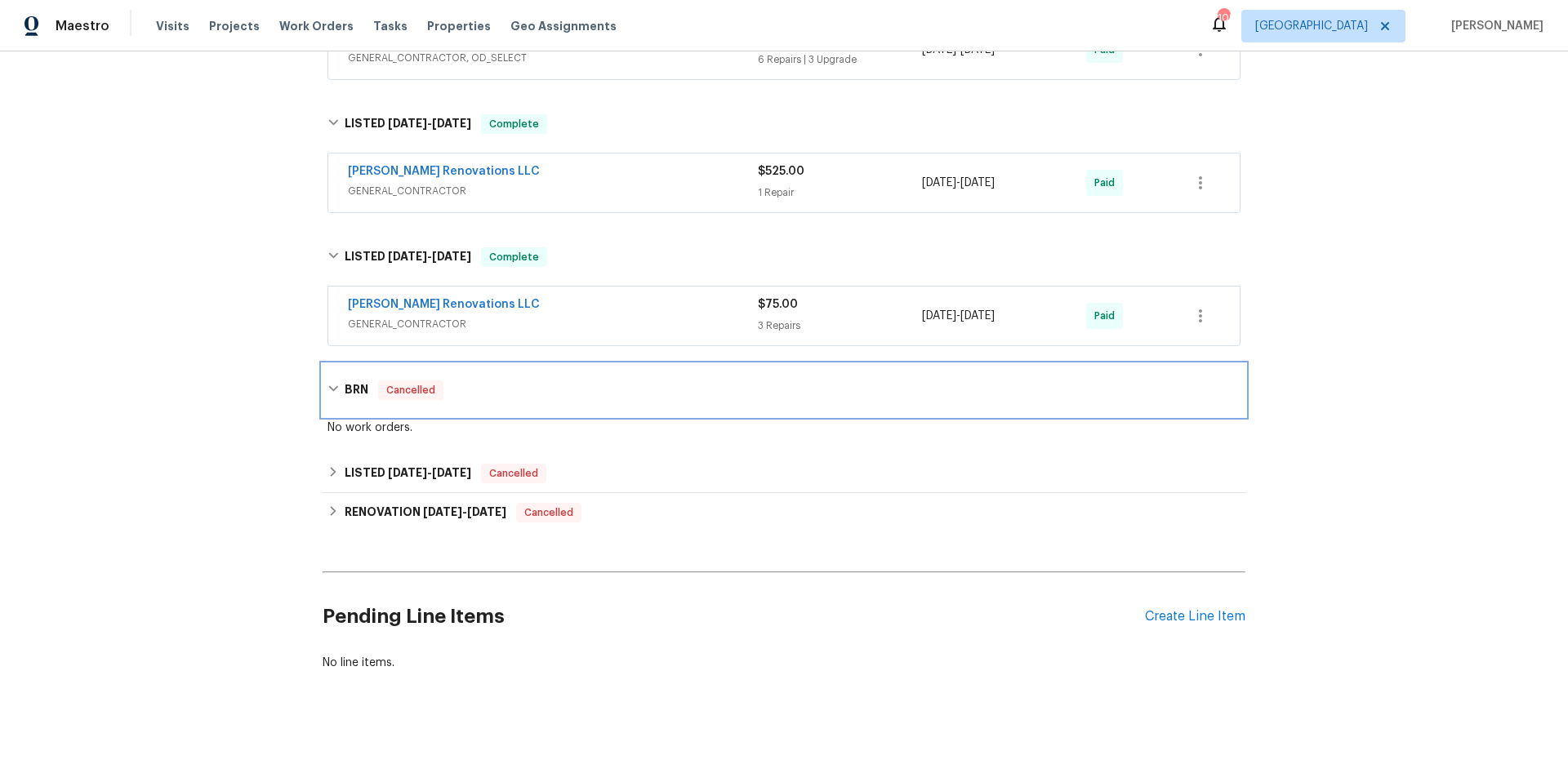
scroll to position [816, 0]
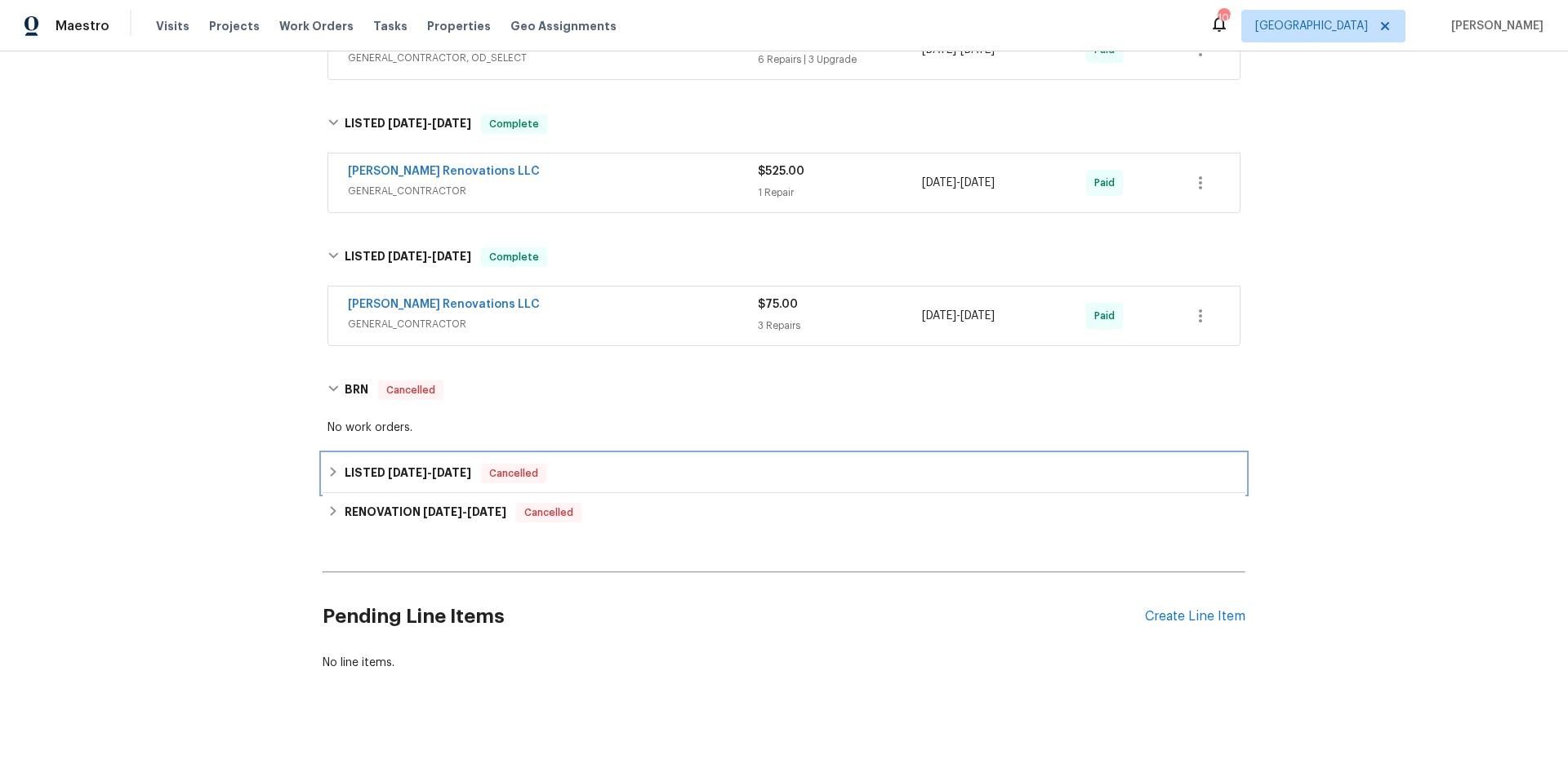
click at [617, 466] on div "LISTED [DATE] - [DATE] Cancelled" at bounding box center [784, 473] width 913 height 19
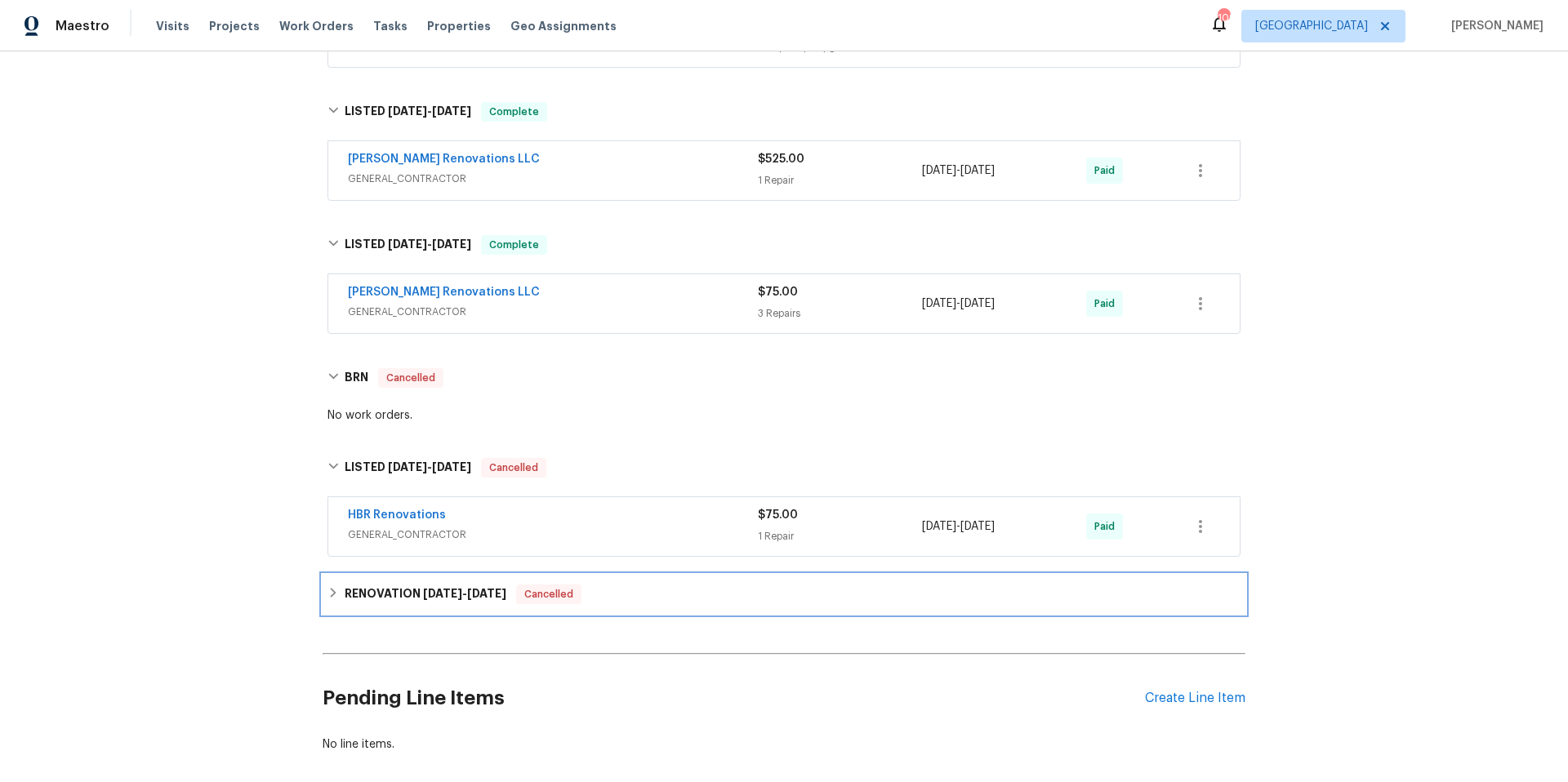
click at [645, 588] on div "RENOVATION [DATE] - [DATE] Cancelled" at bounding box center [784, 595] width 913 height 19
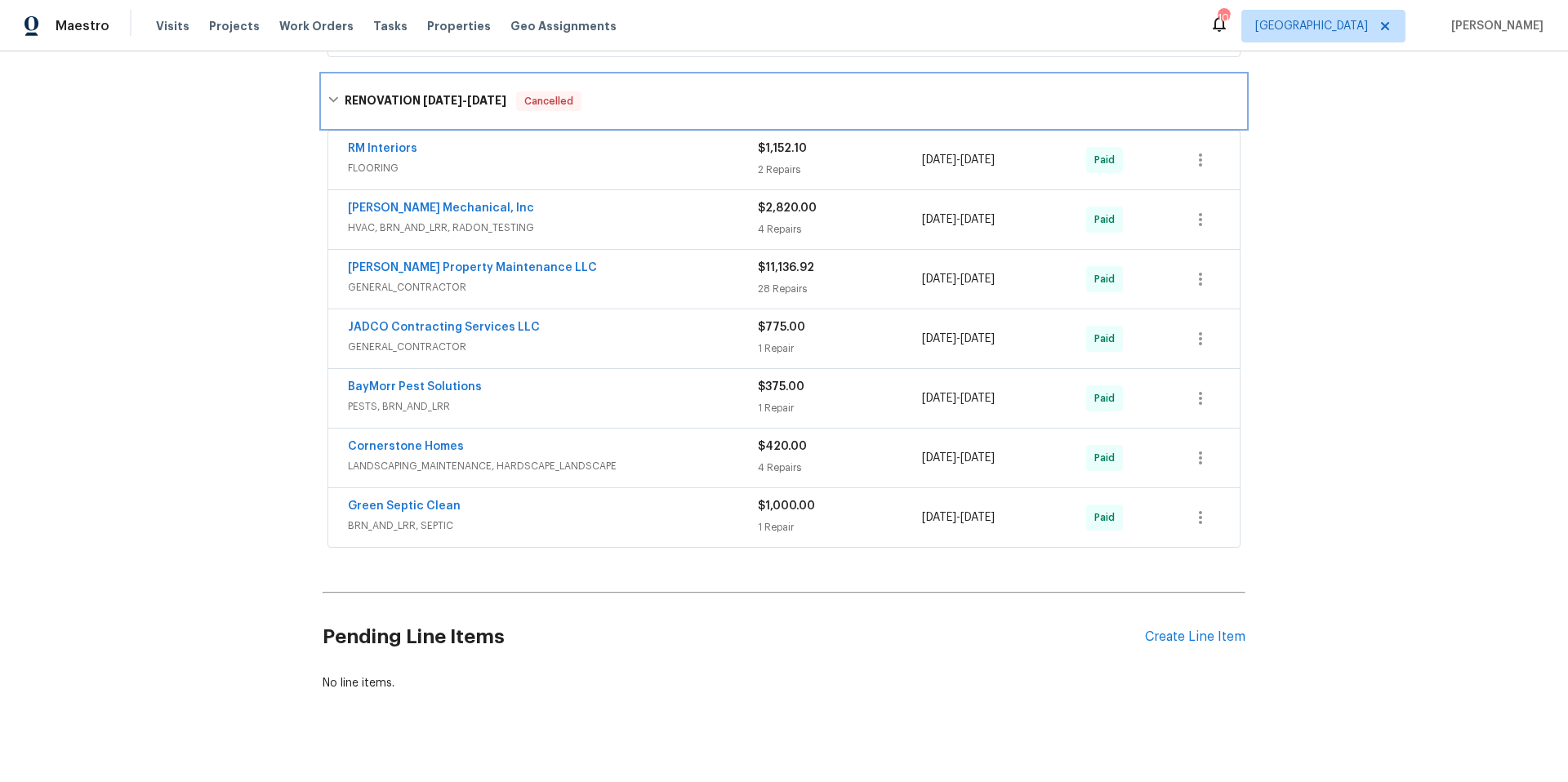
scroll to position [1341, 0]
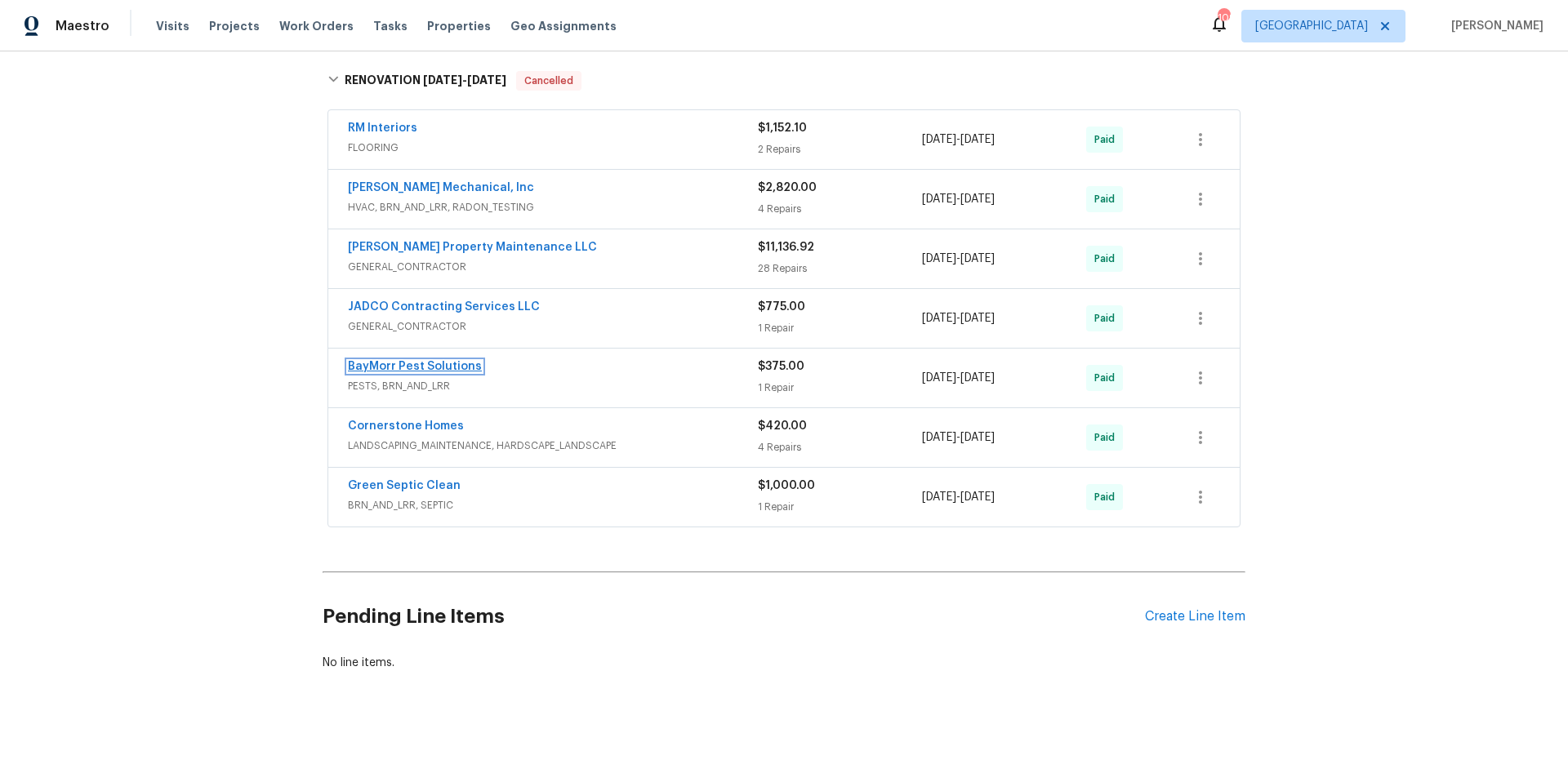
click at [452, 366] on link "BayMorr Pest Solutions" at bounding box center [415, 366] width 134 height 11
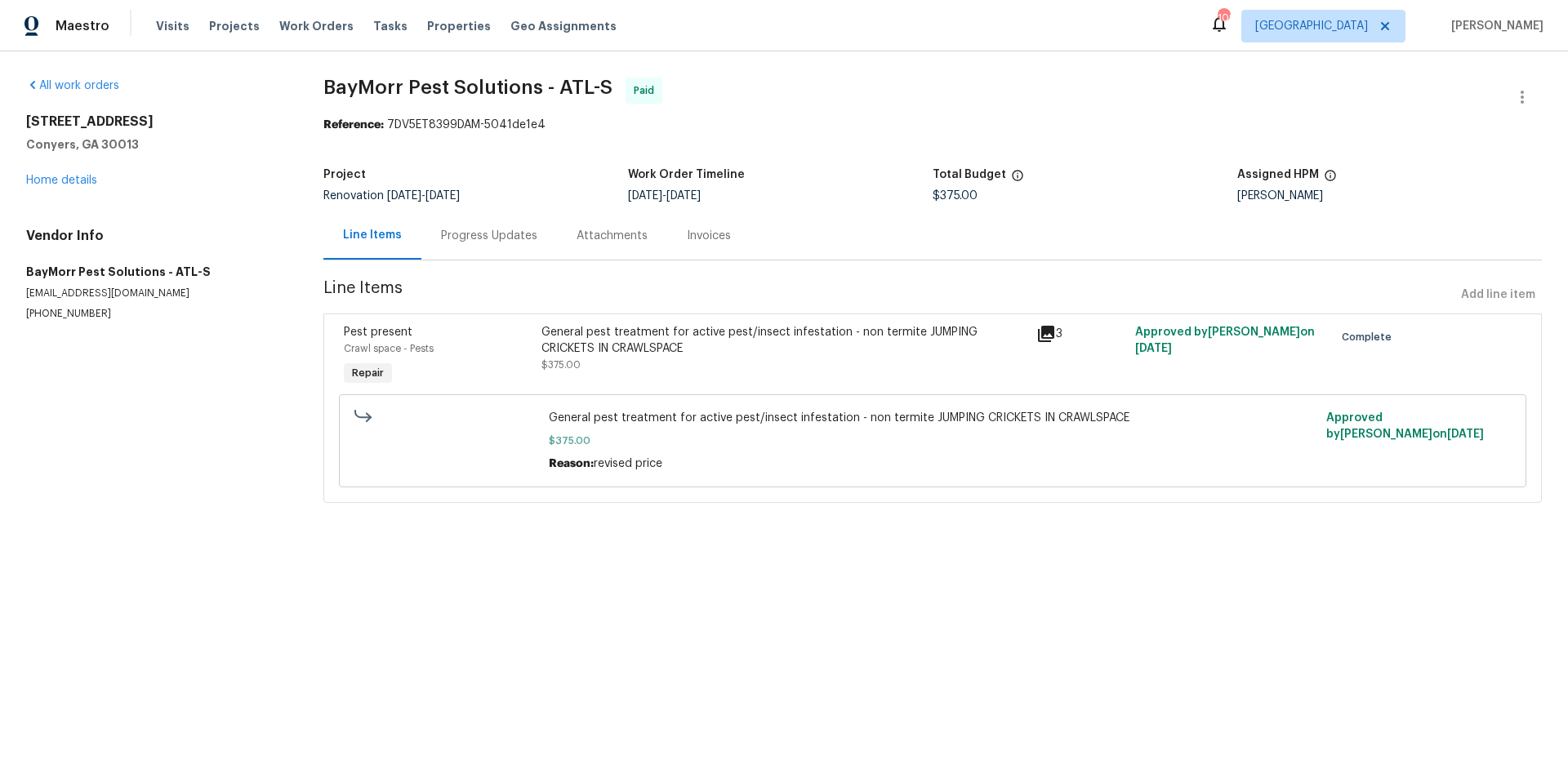
click at [472, 235] on div "Progress Updates" at bounding box center [489, 235] width 97 height 17
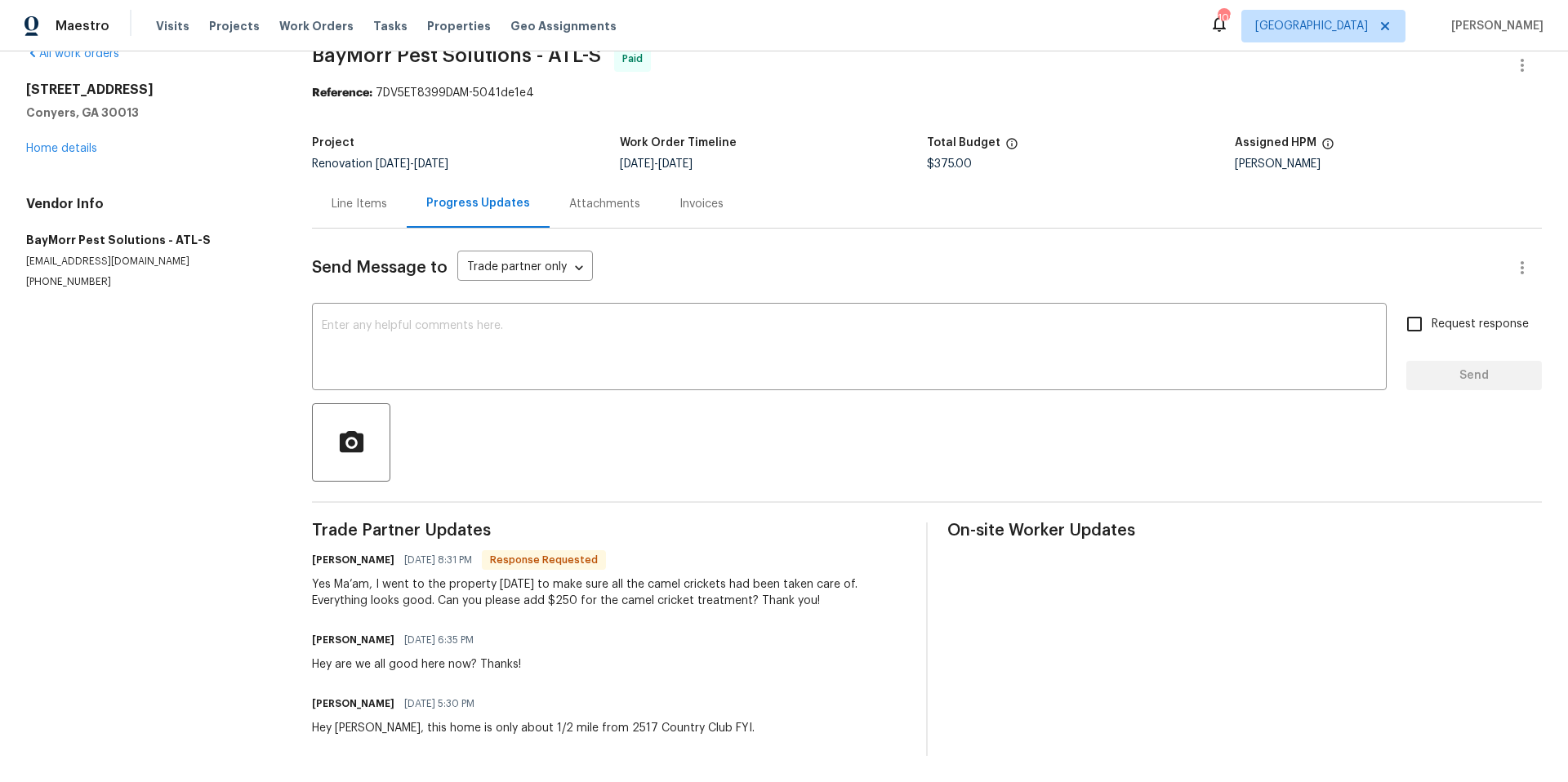
scroll to position [45, 0]
click at [78, 143] on link "Home details" at bounding box center [62, 148] width 71 height 11
